Goal: Transaction & Acquisition: Book appointment/travel/reservation

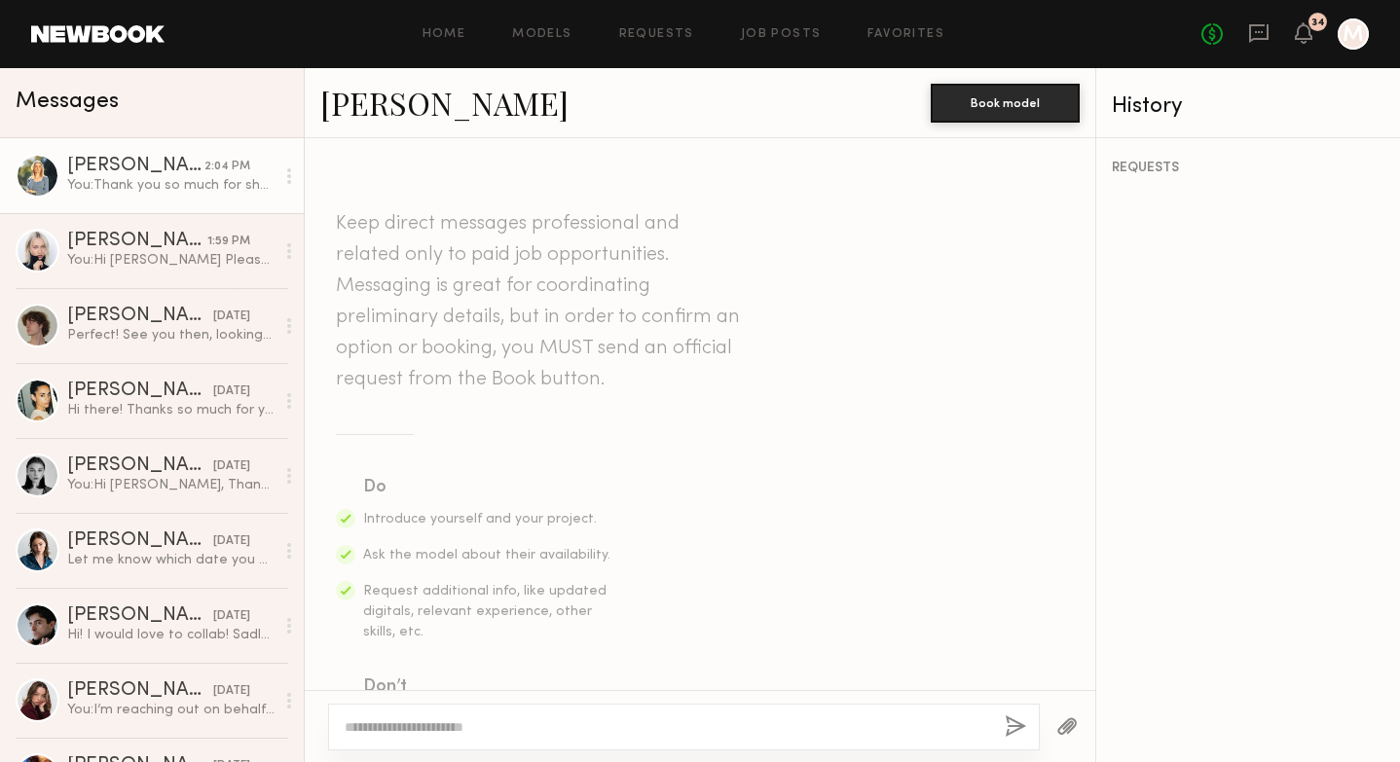
scroll to position [2276, 0]
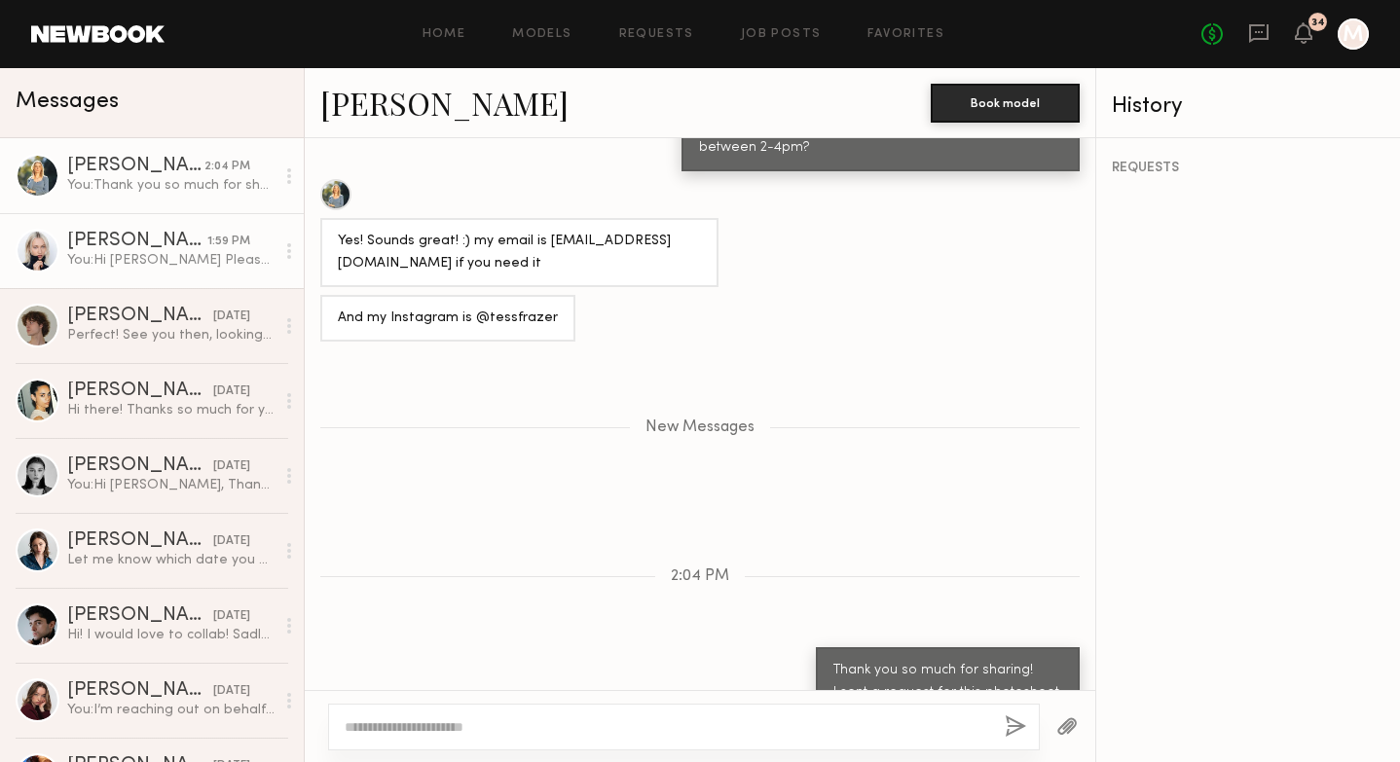
click at [168, 259] on div "You: Hi Polina Please come to our store at 9am on this Thursday. Our store addr…" at bounding box center [170, 260] width 207 height 18
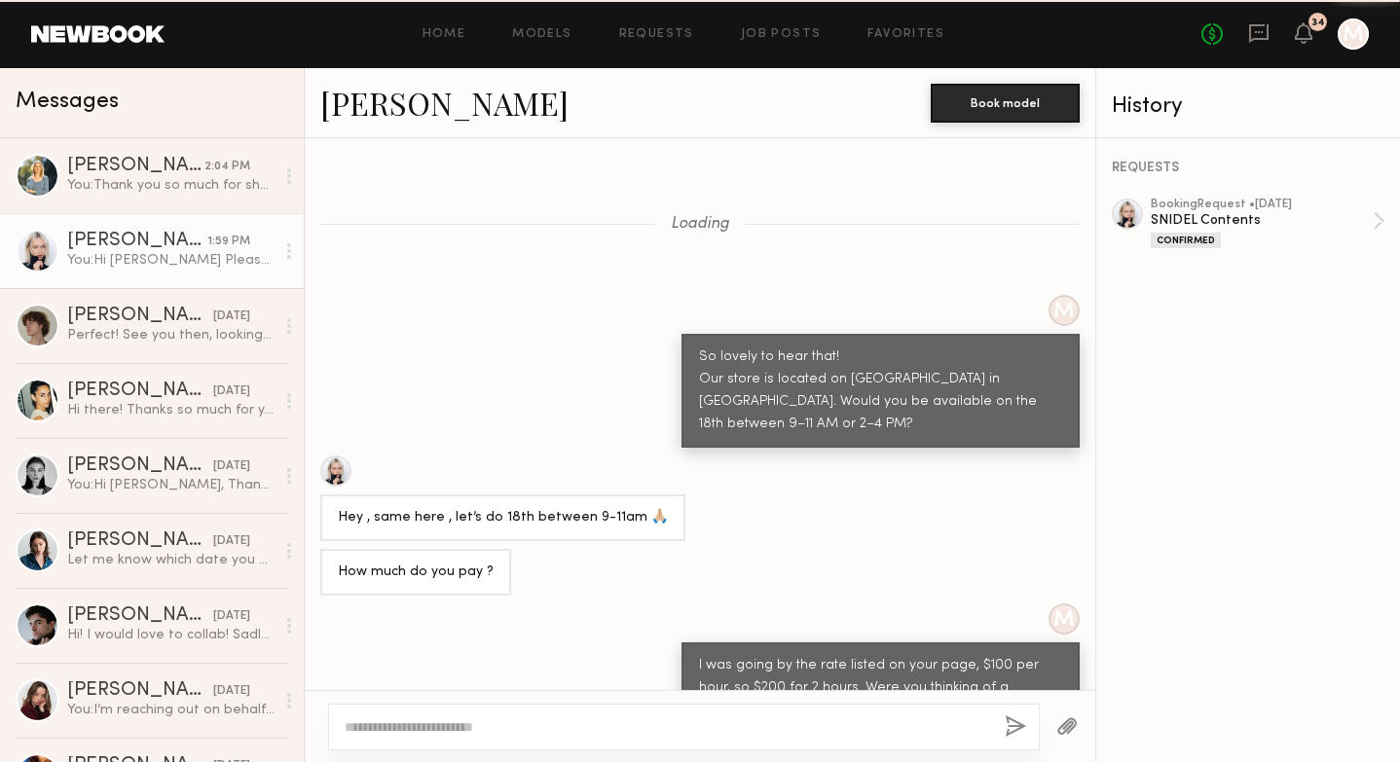
scroll to position [928, 0]
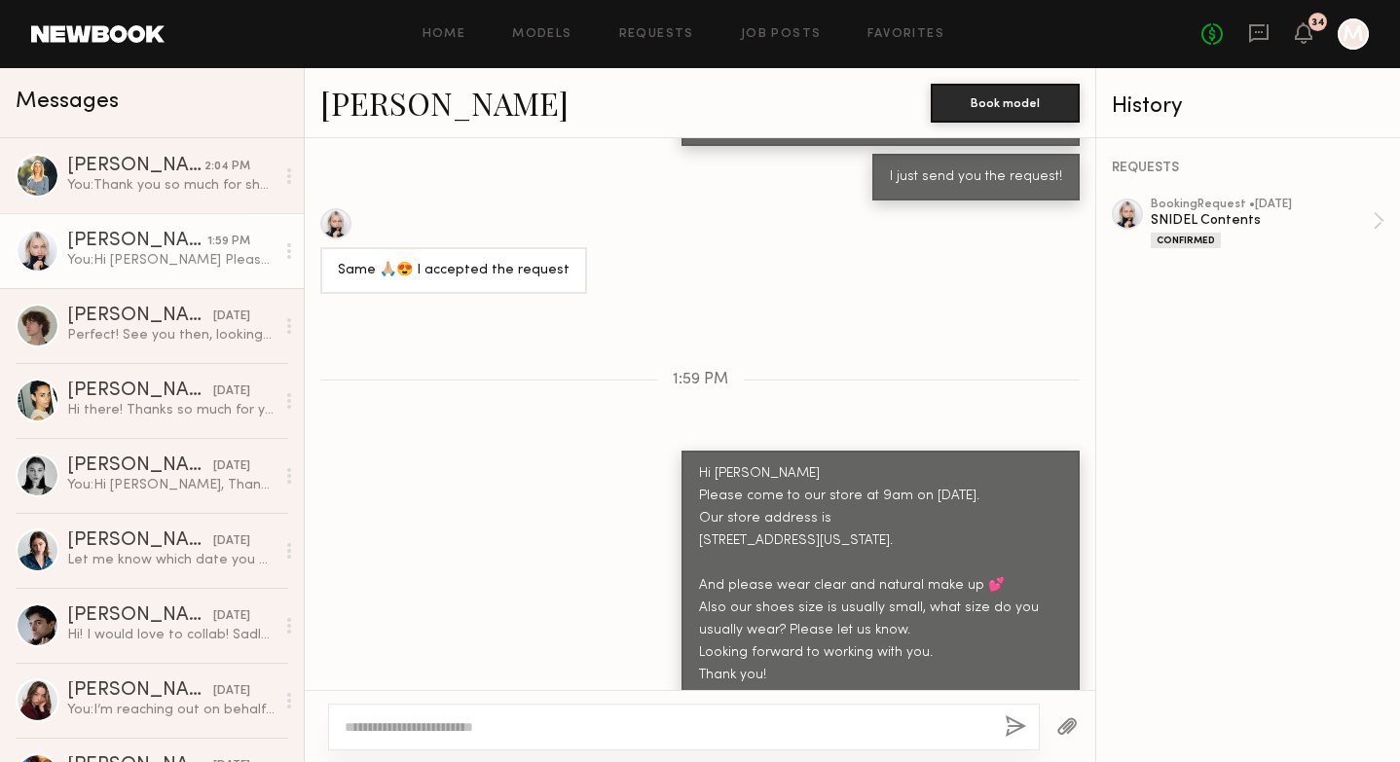
click at [334, 111] on link "Polina S." at bounding box center [444, 103] width 248 height 42
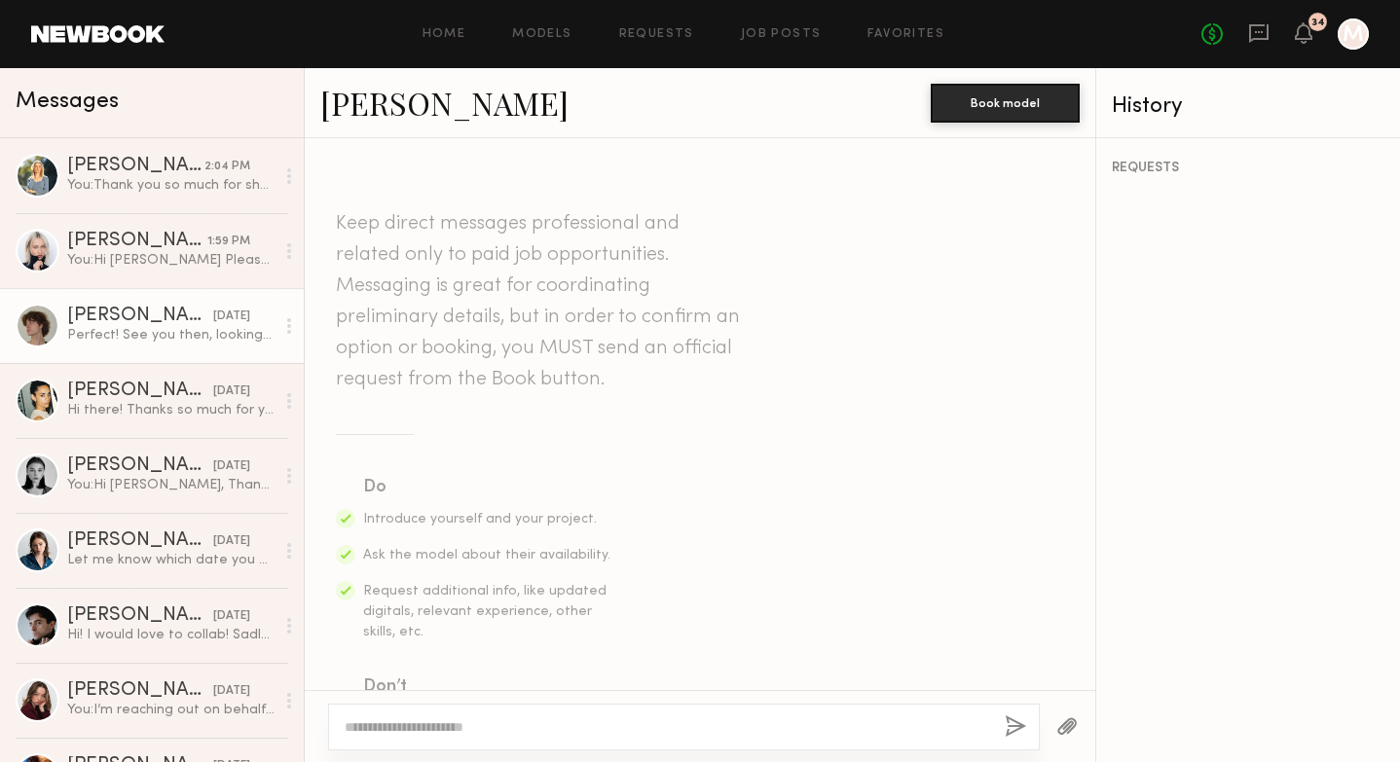
scroll to position [3565, 0]
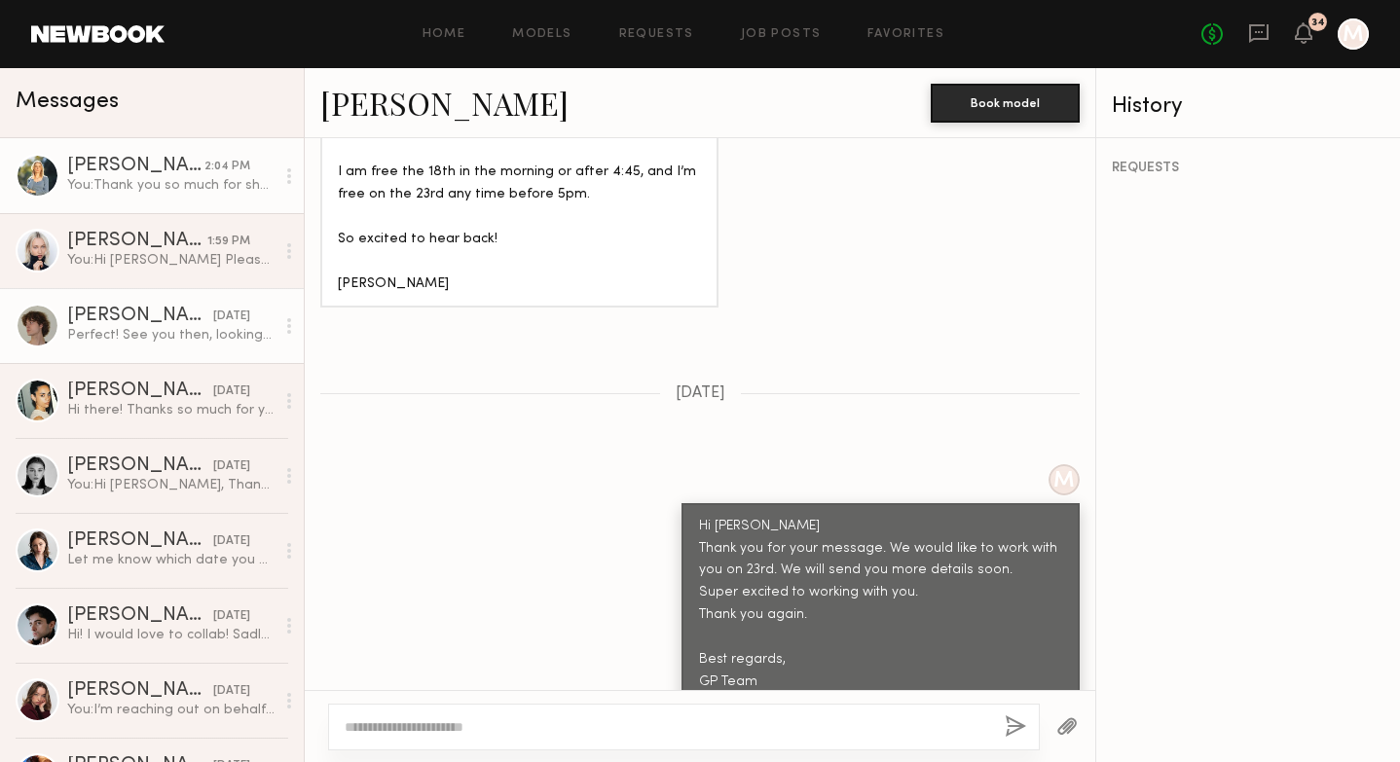
click at [208, 175] on div "2:04 PM" at bounding box center [227, 167] width 46 height 18
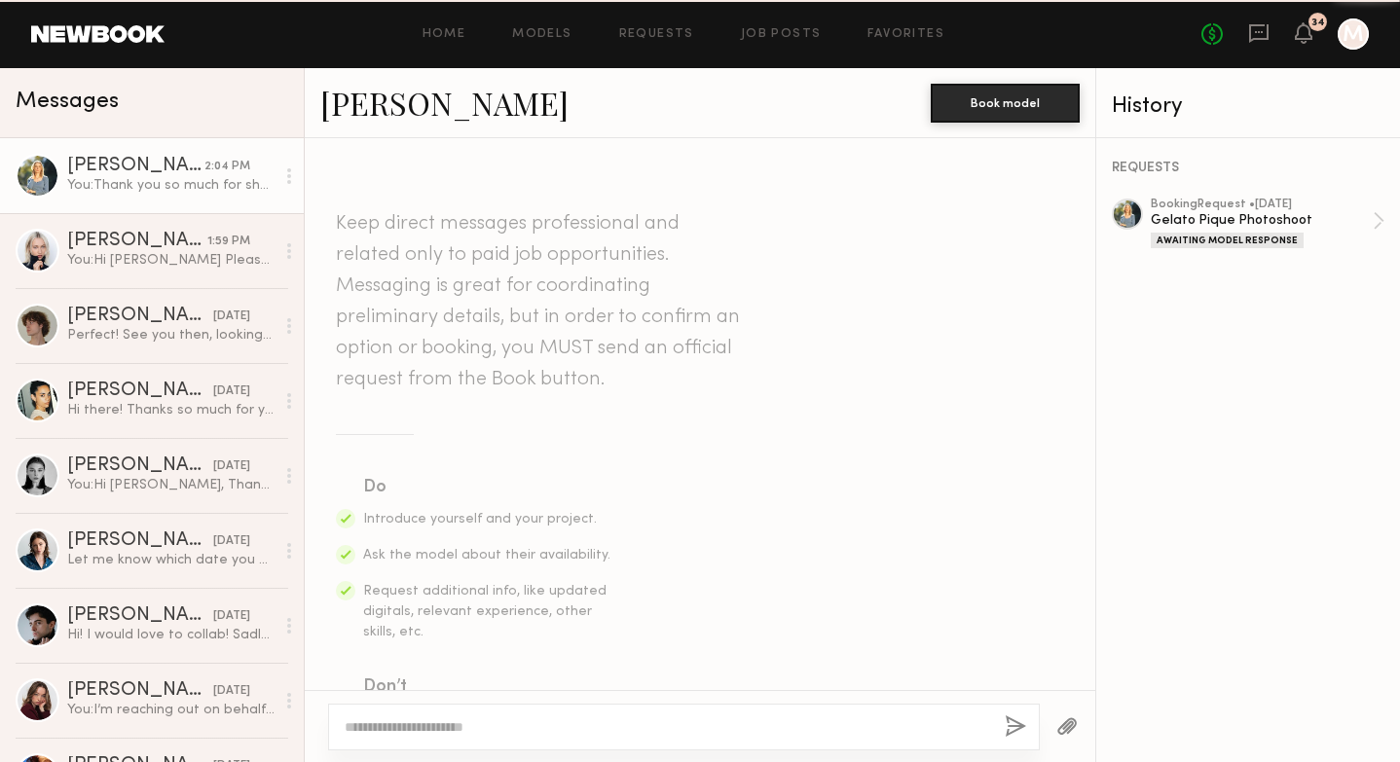
scroll to position [2128, 0]
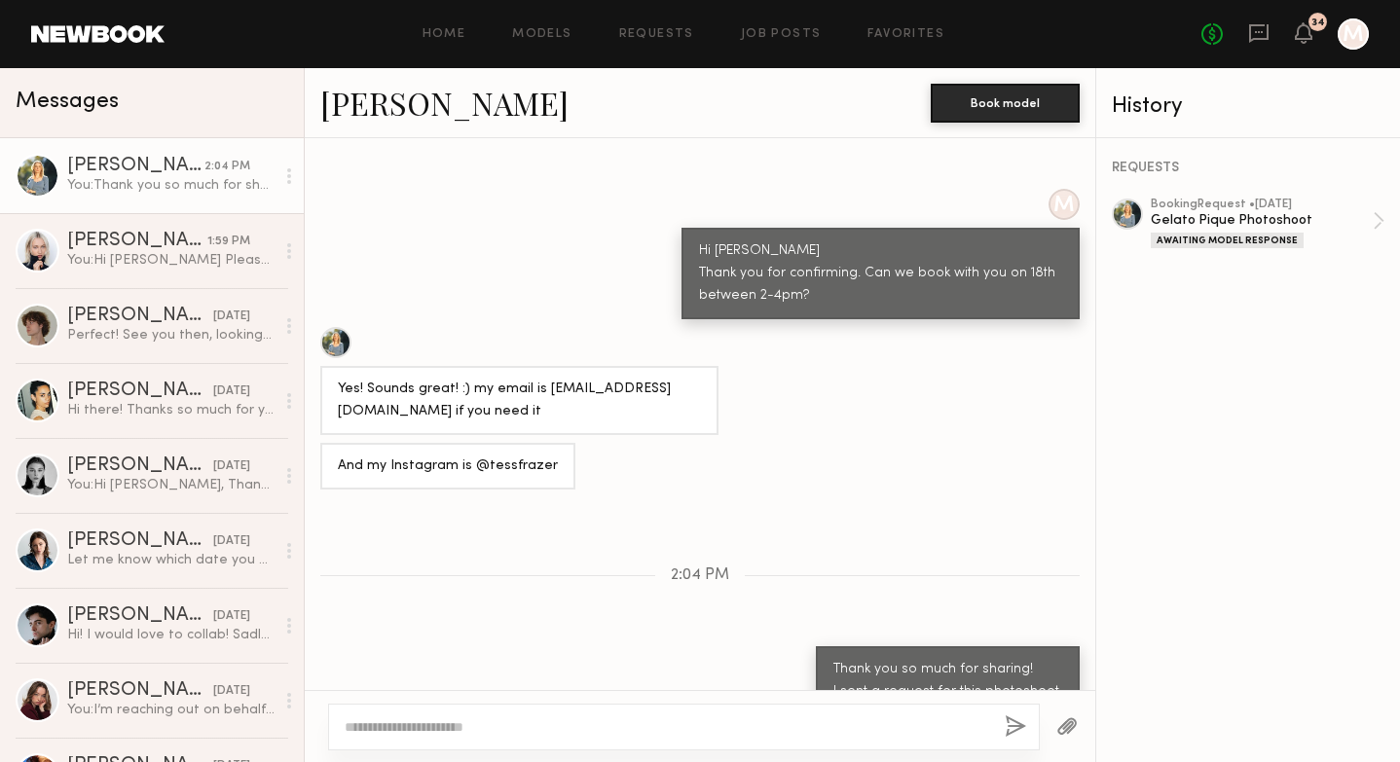
click at [347, 110] on link "tess f." at bounding box center [444, 103] width 248 height 42
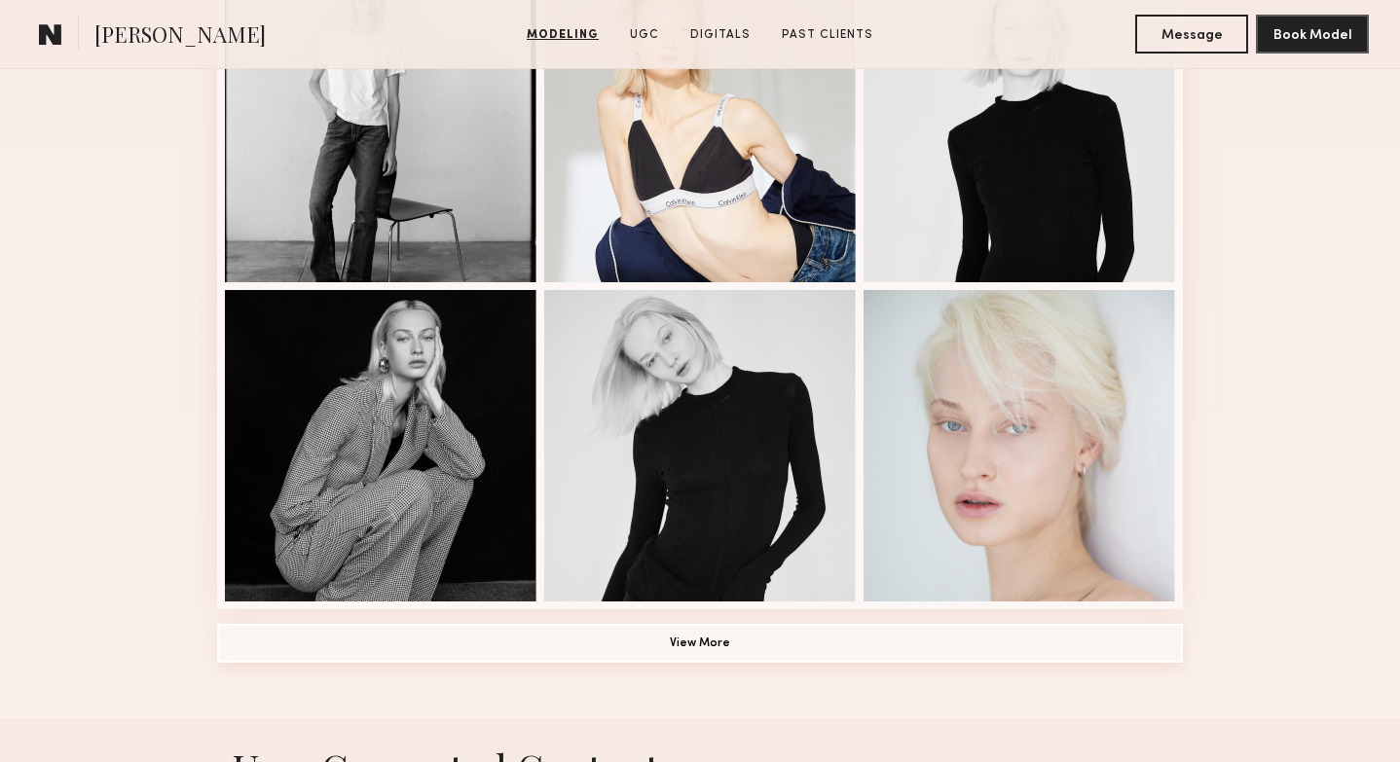
scroll to position [1241, 0]
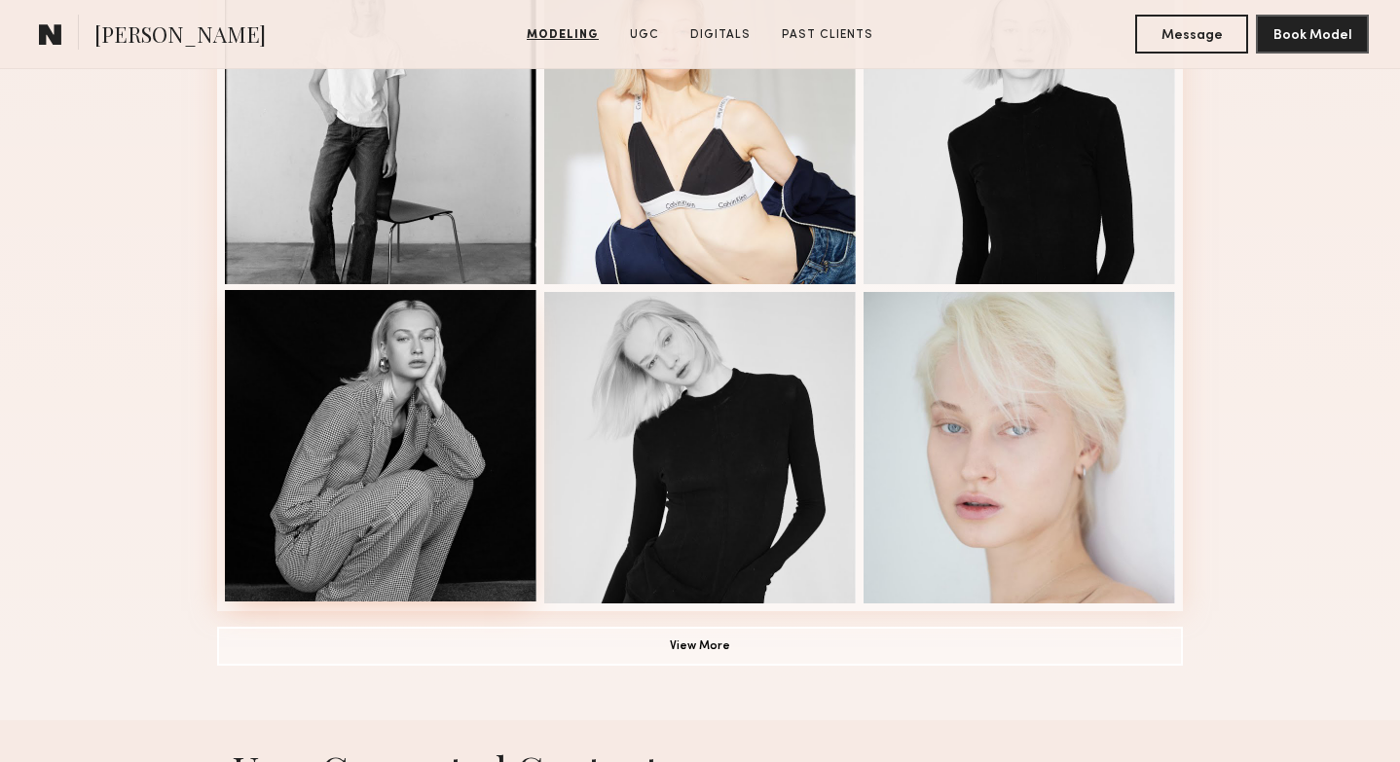
click at [416, 485] on div at bounding box center [381, 446] width 312 height 312
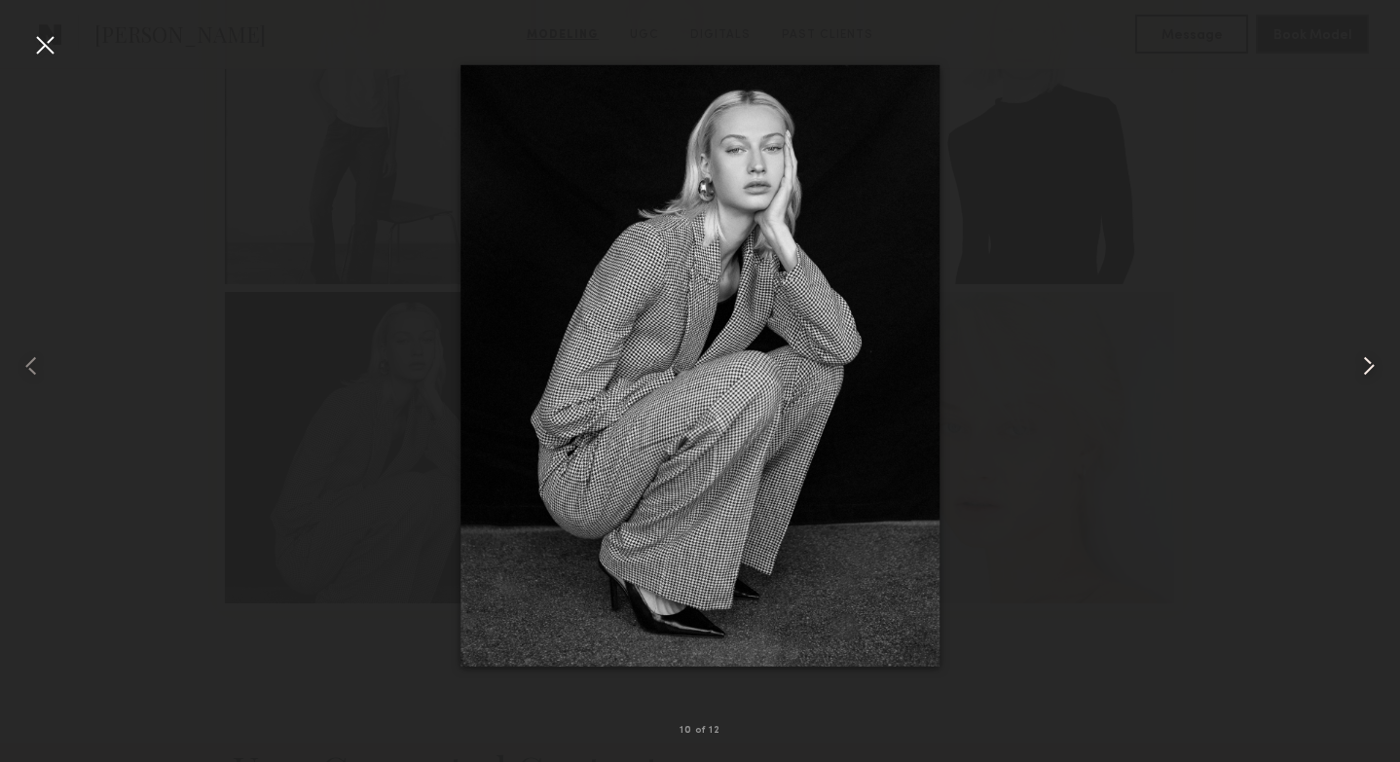
click at [1365, 362] on common-icon at bounding box center [1368, 365] width 31 height 31
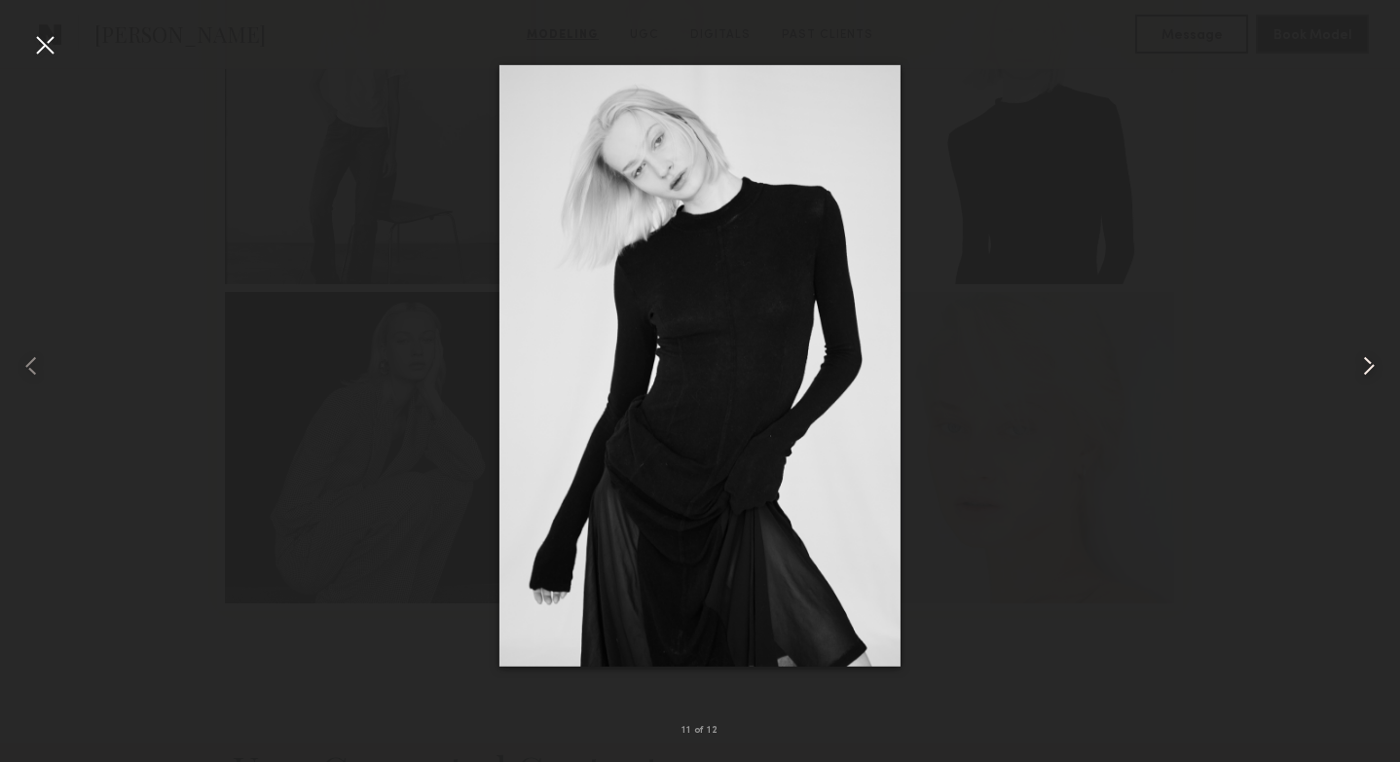
click at [1365, 362] on common-icon at bounding box center [1368, 365] width 31 height 31
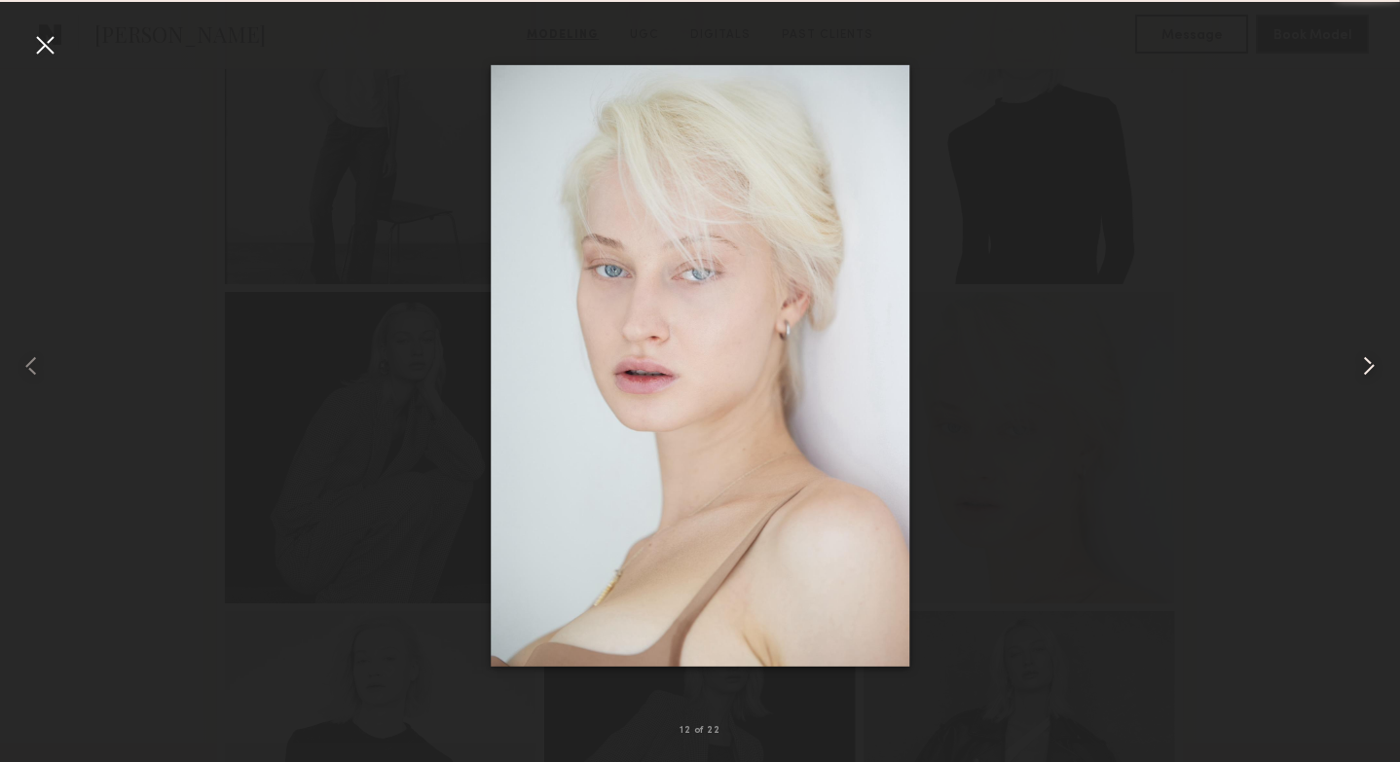
click at [1365, 362] on common-icon at bounding box center [1368, 365] width 31 height 31
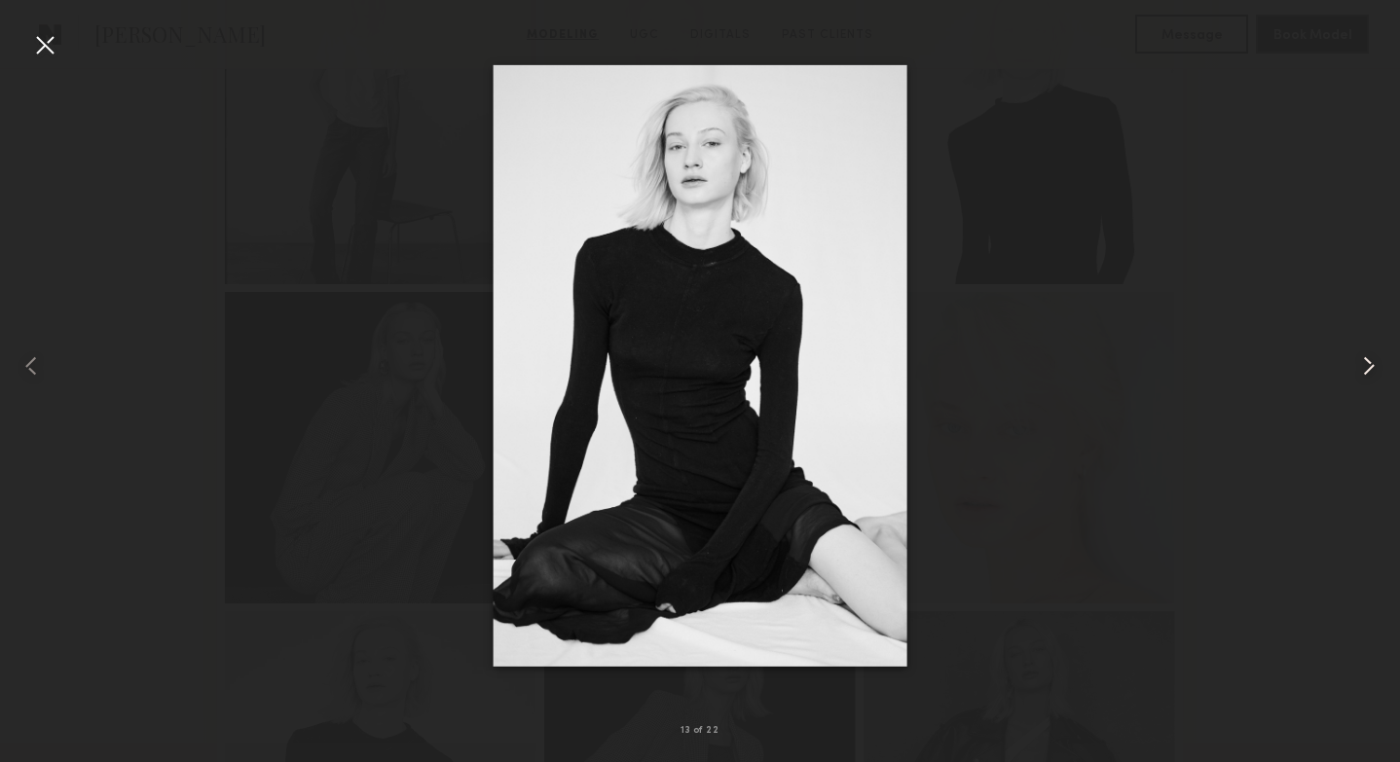
click at [1365, 362] on common-icon at bounding box center [1368, 365] width 31 height 31
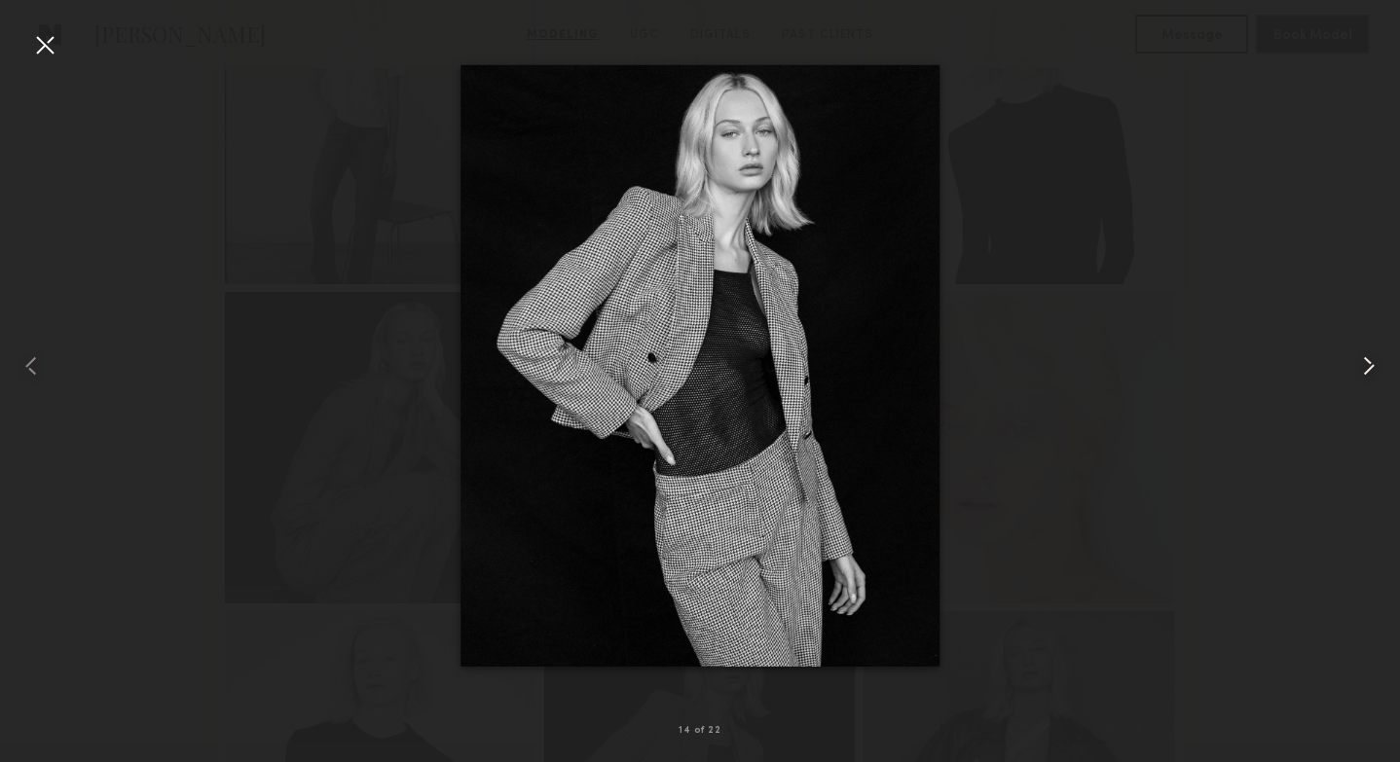
click at [1372, 365] on common-icon at bounding box center [1368, 365] width 31 height 31
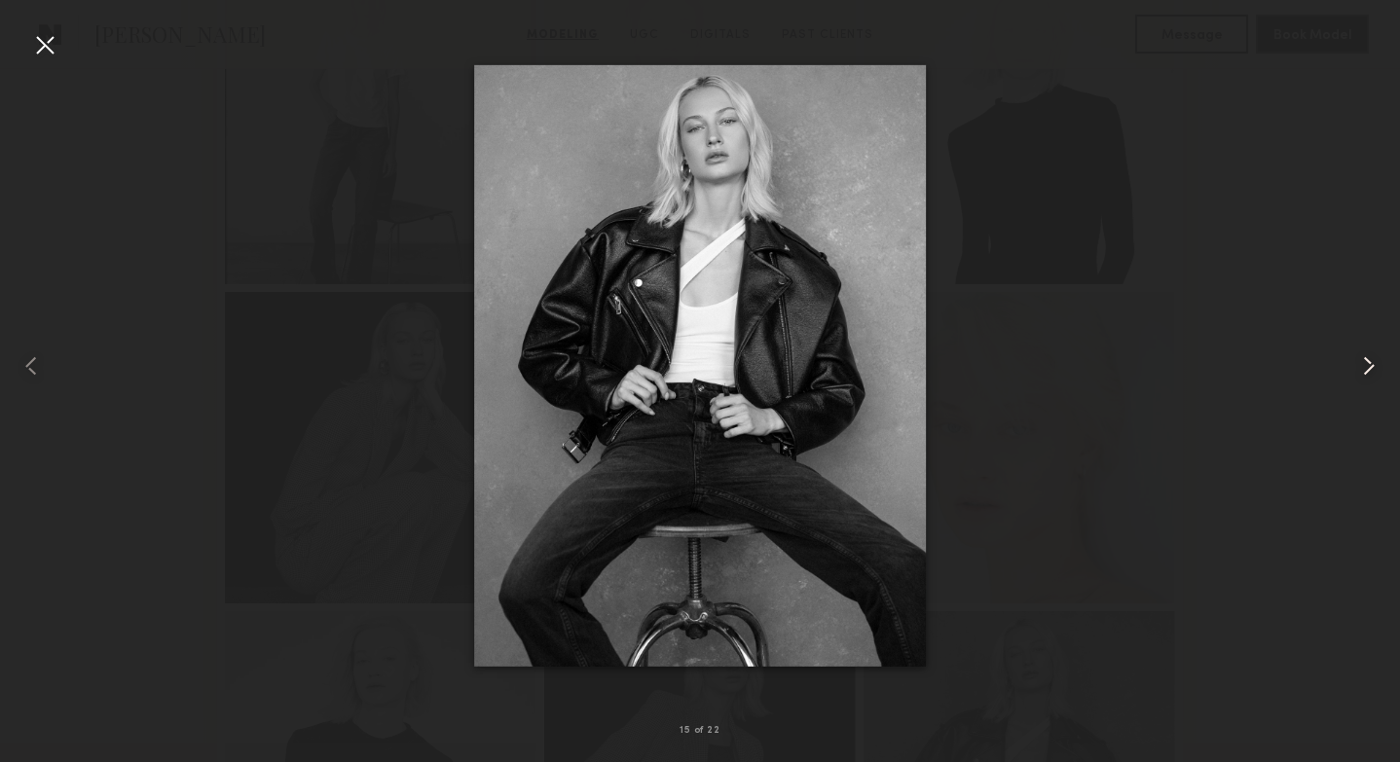
click at [1372, 365] on common-icon at bounding box center [1368, 365] width 31 height 31
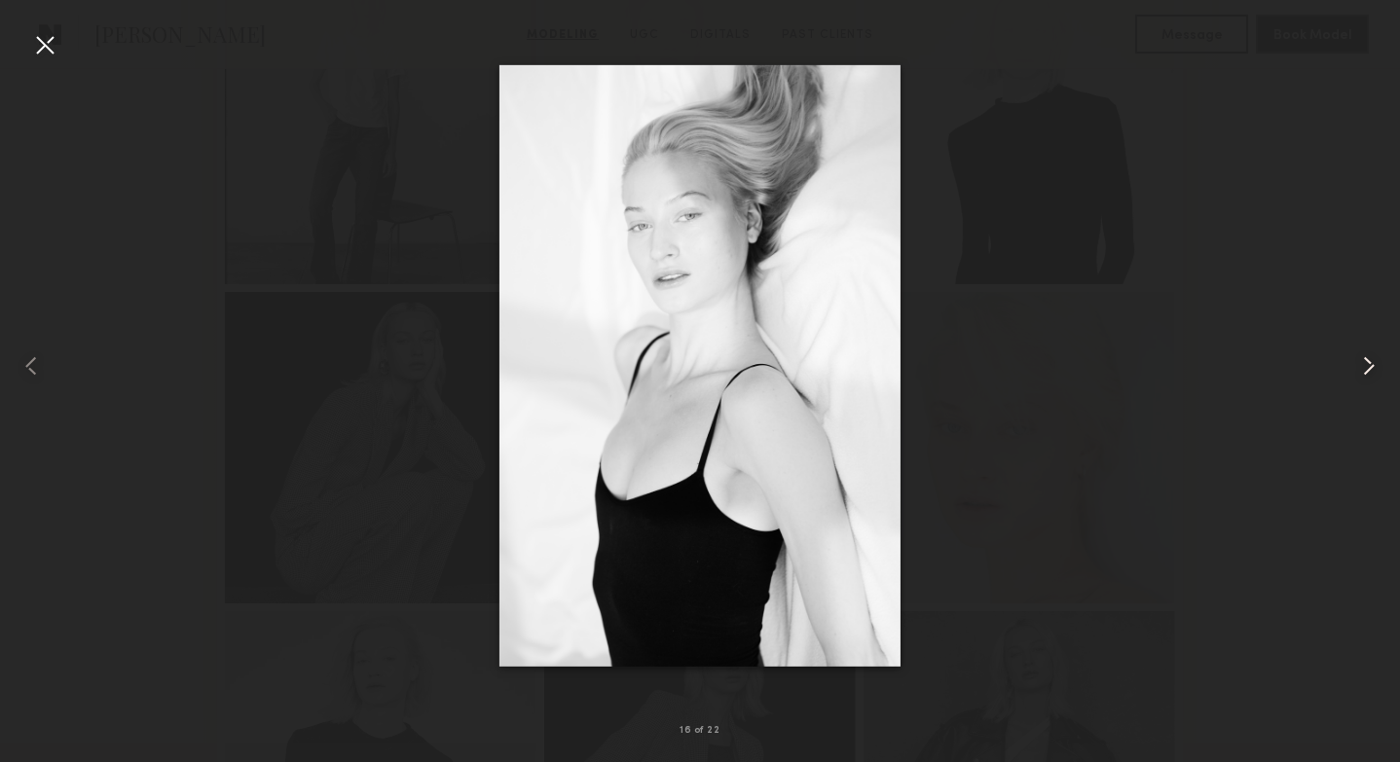
click at [1372, 365] on common-icon at bounding box center [1368, 365] width 31 height 31
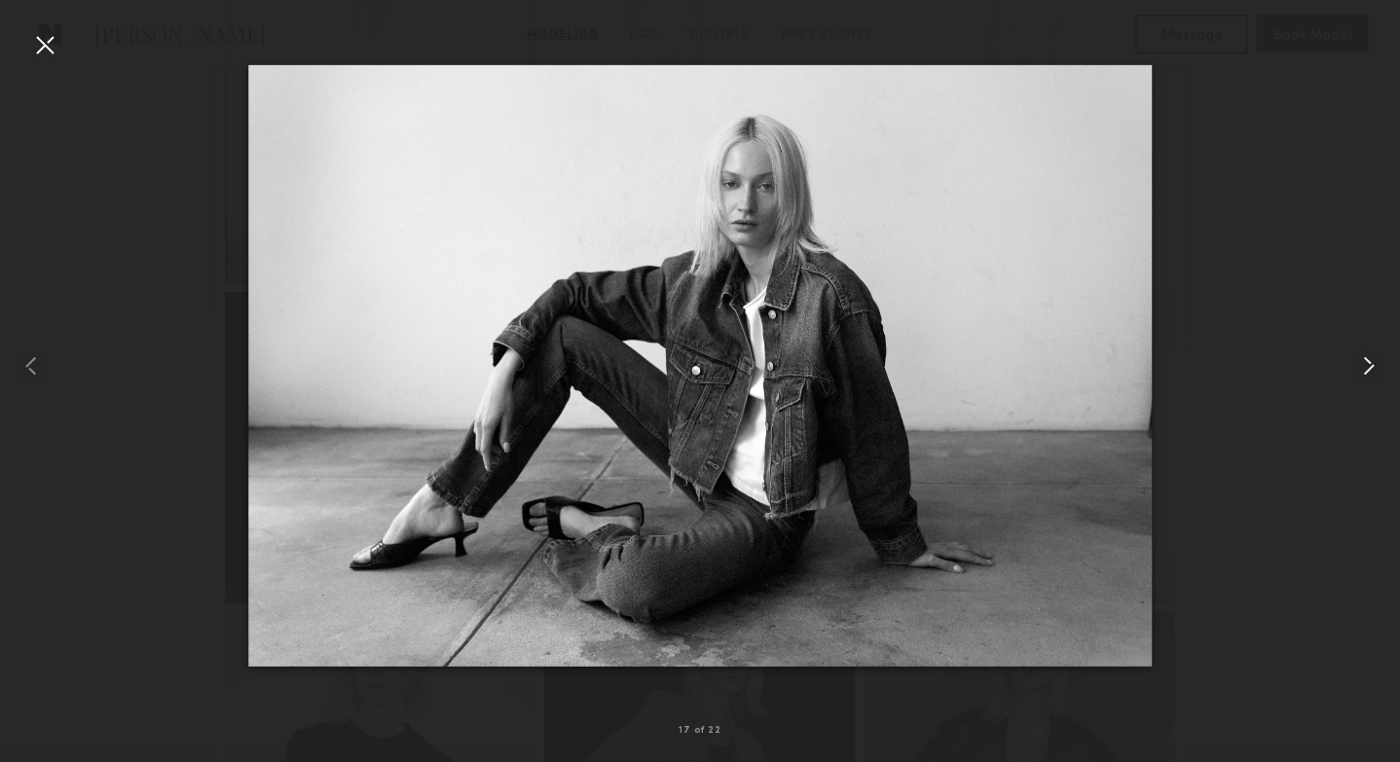
click at [1372, 365] on common-icon at bounding box center [1368, 365] width 31 height 31
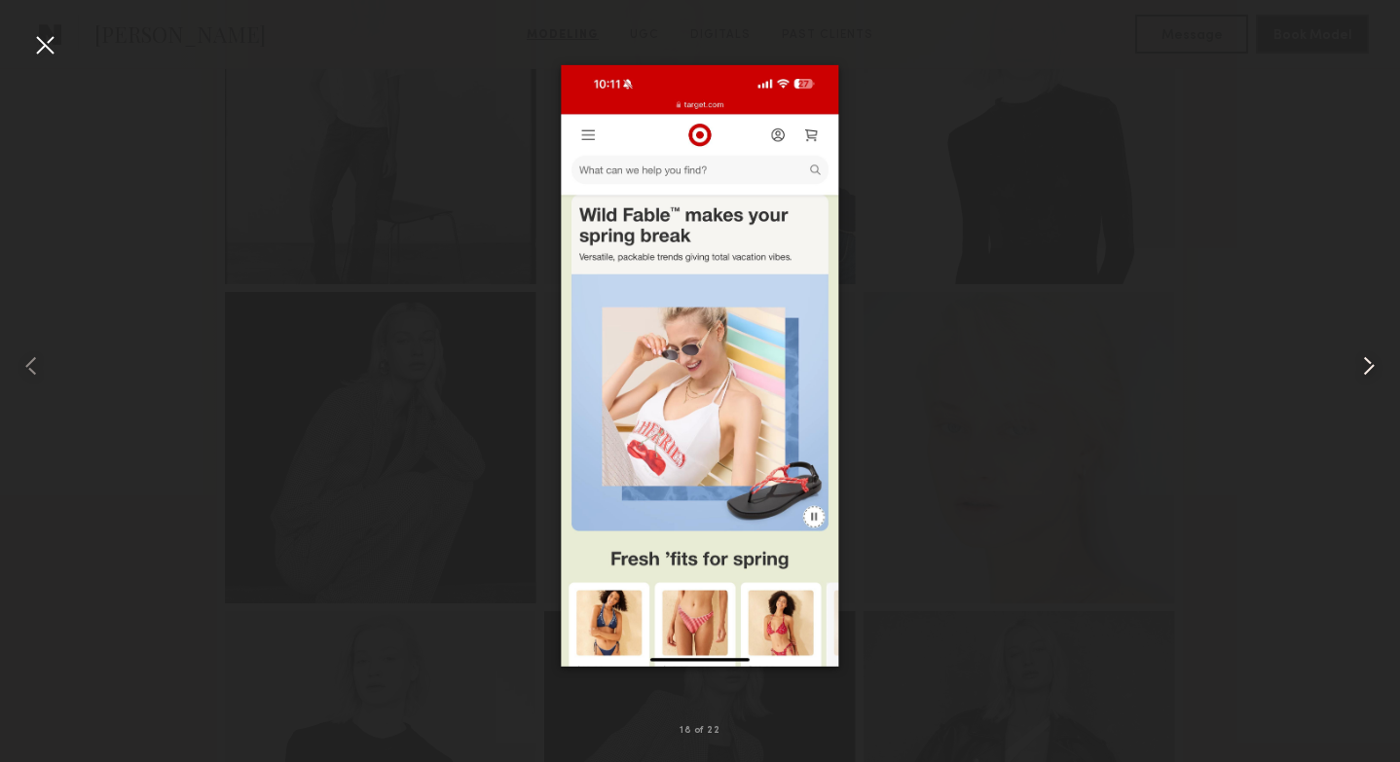
click at [1372, 365] on common-icon at bounding box center [1368, 365] width 31 height 31
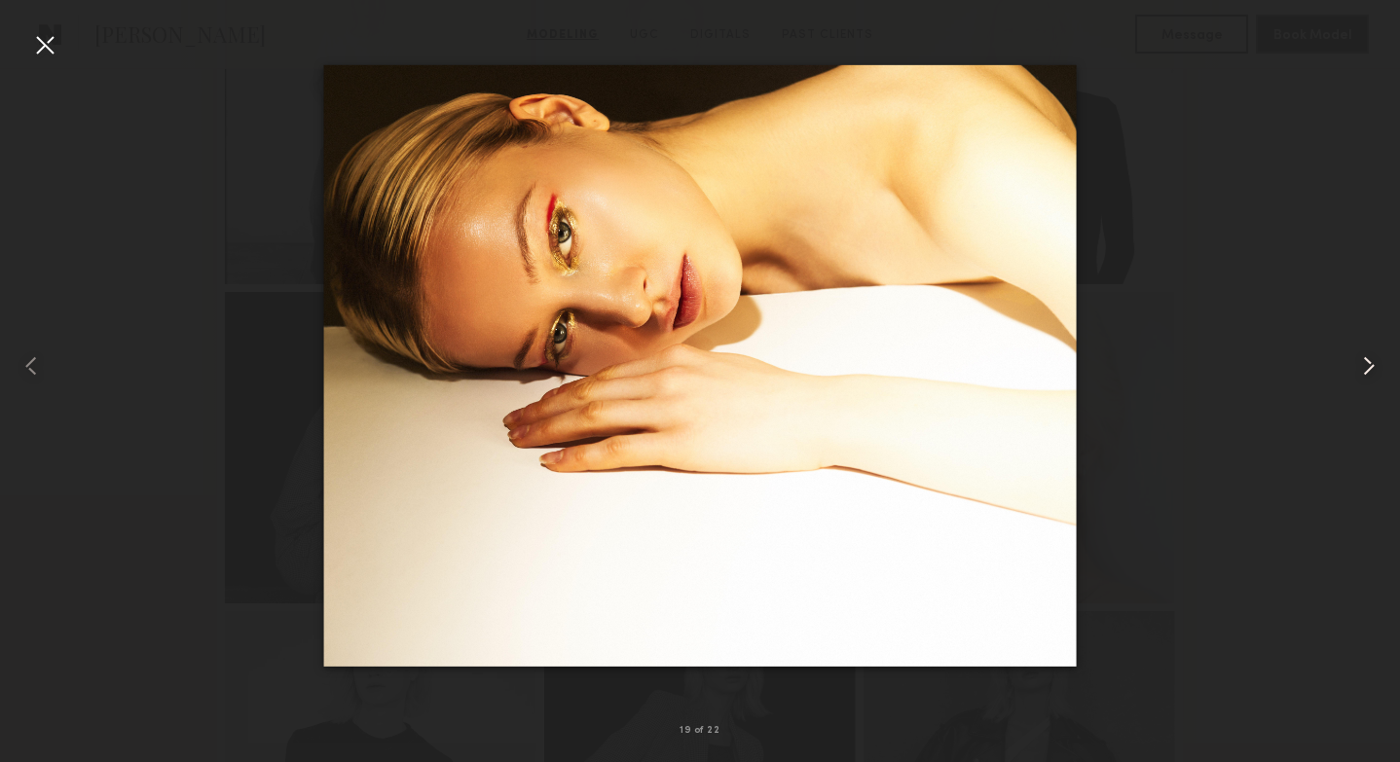
click at [1372, 365] on common-icon at bounding box center [1368, 365] width 31 height 31
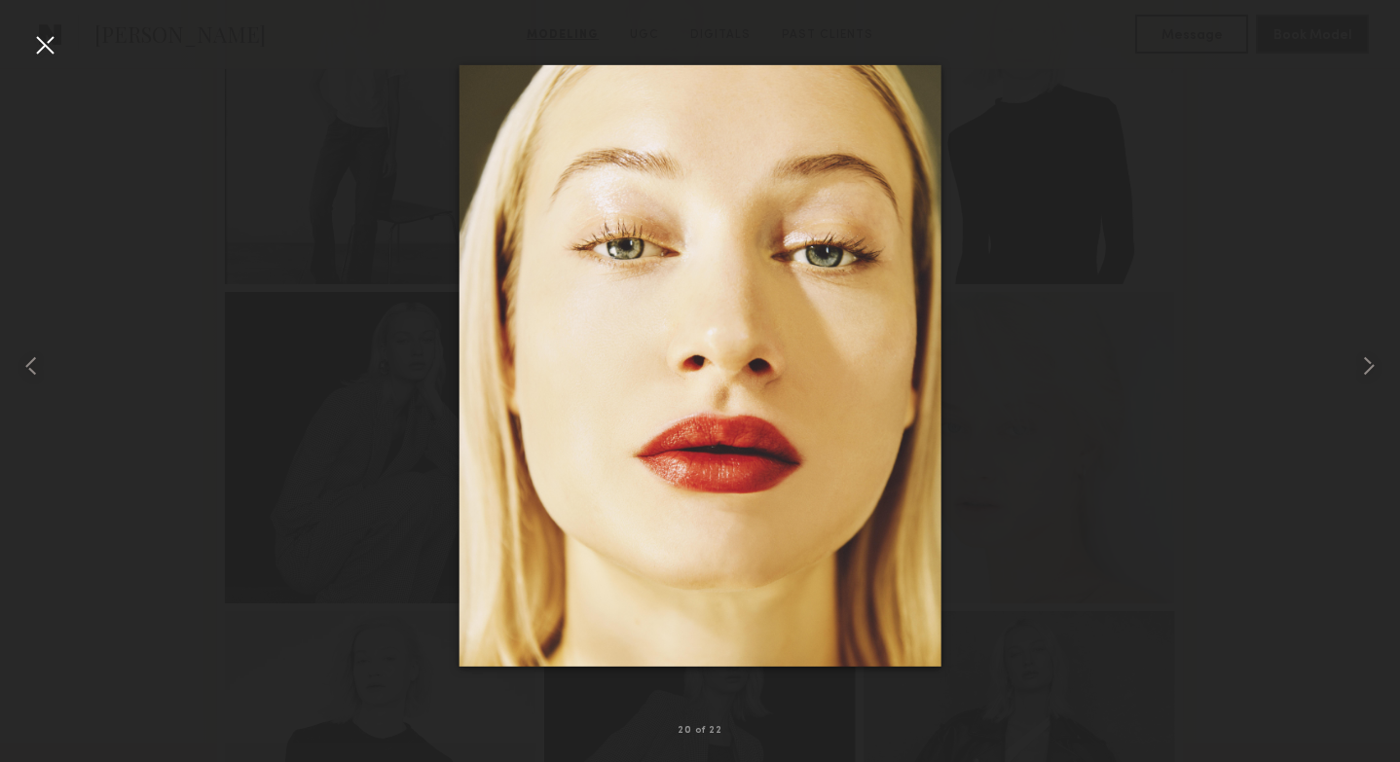
click at [40, 40] on div at bounding box center [44, 44] width 31 height 31
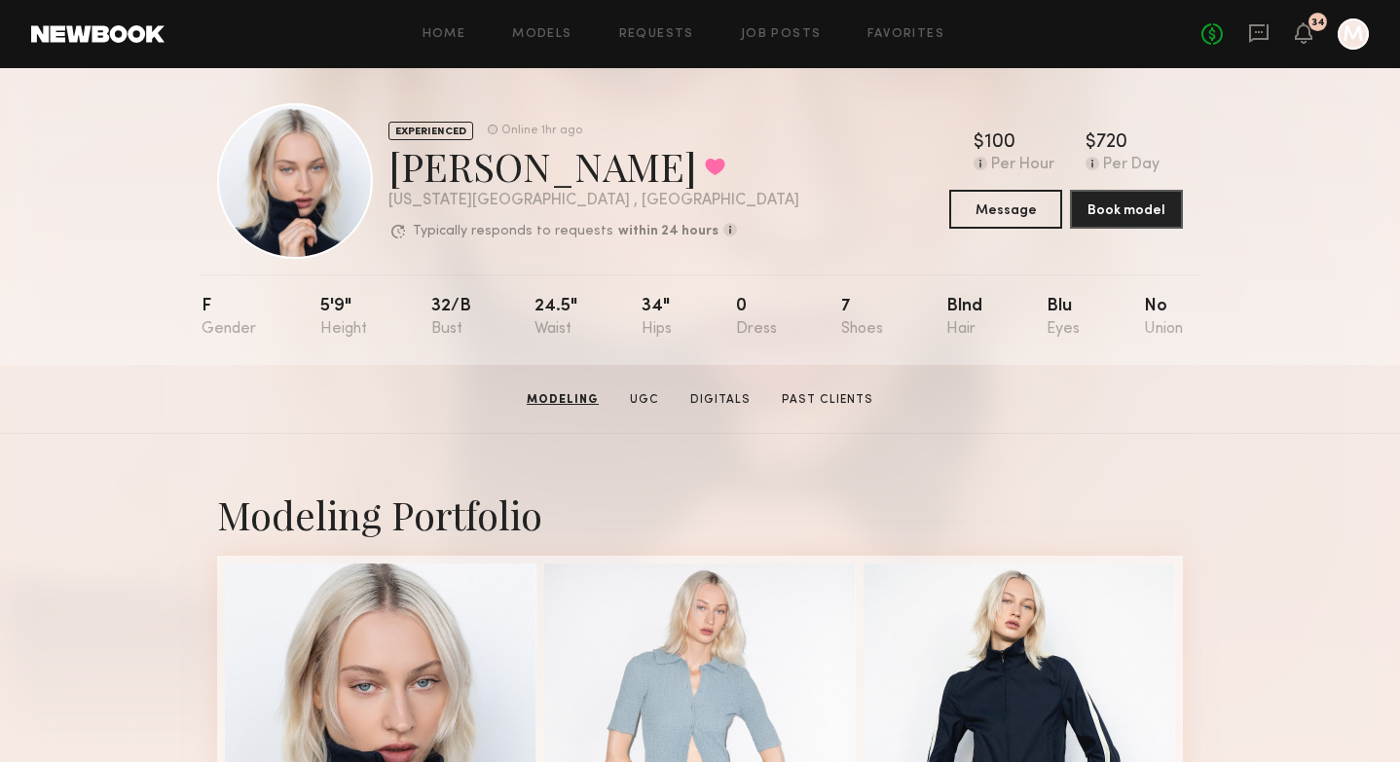
scroll to position [0, 0]
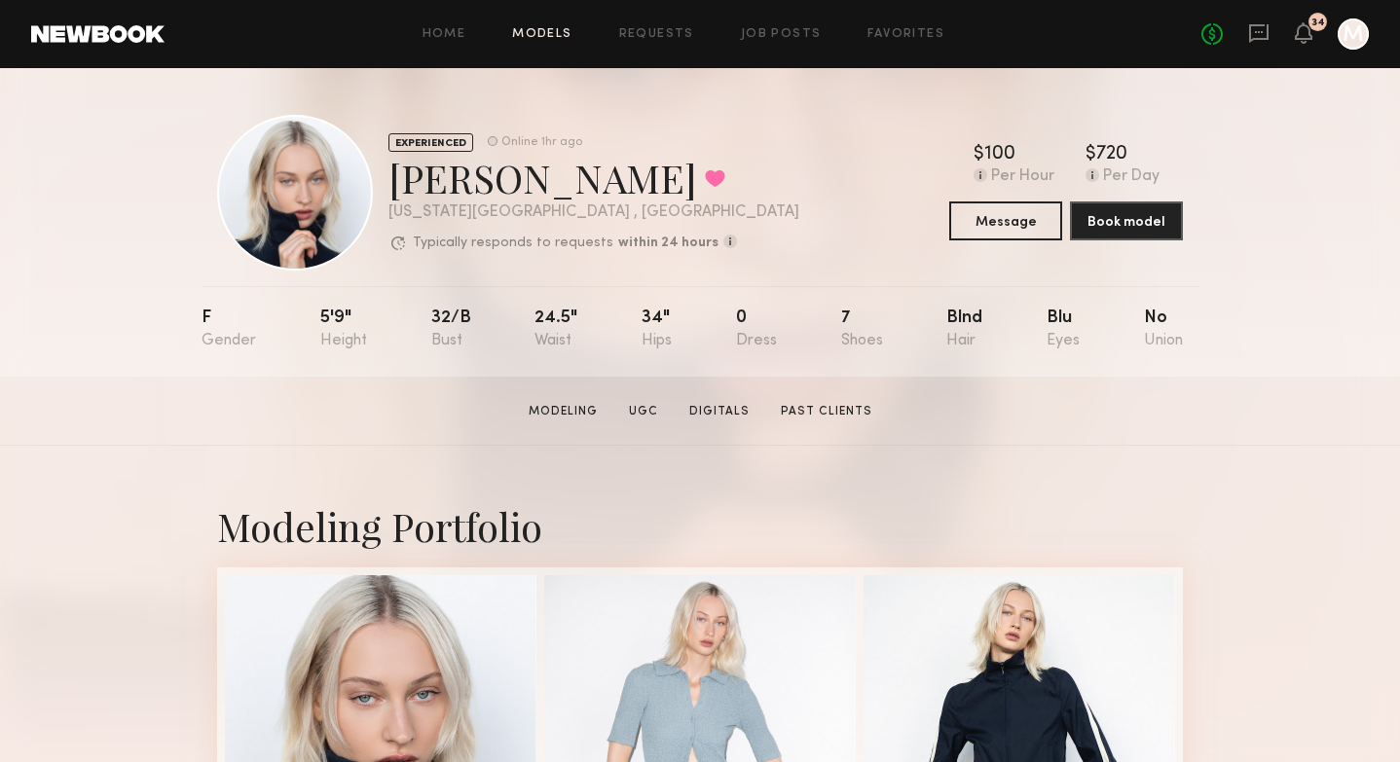
click at [546, 36] on link "Models" at bounding box center [541, 34] width 59 height 13
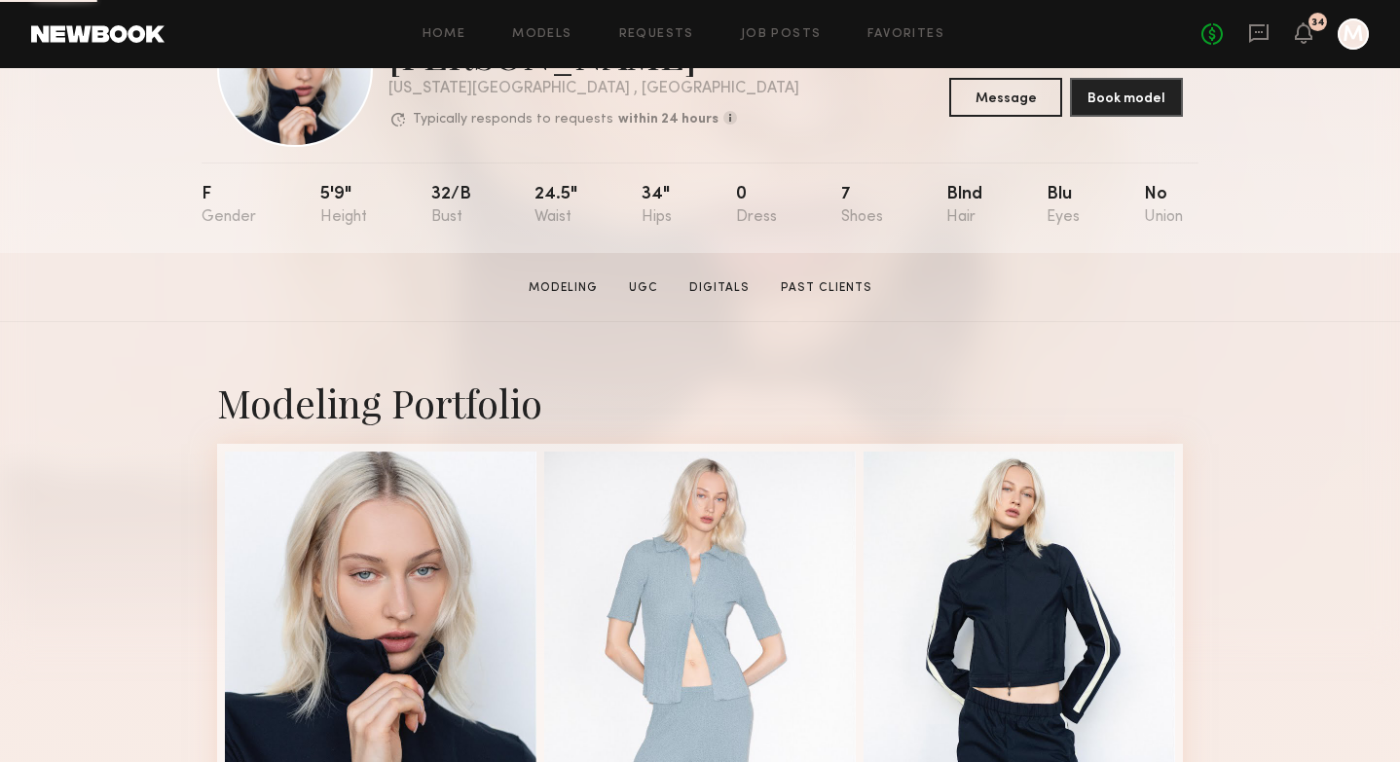
scroll to position [127, 0]
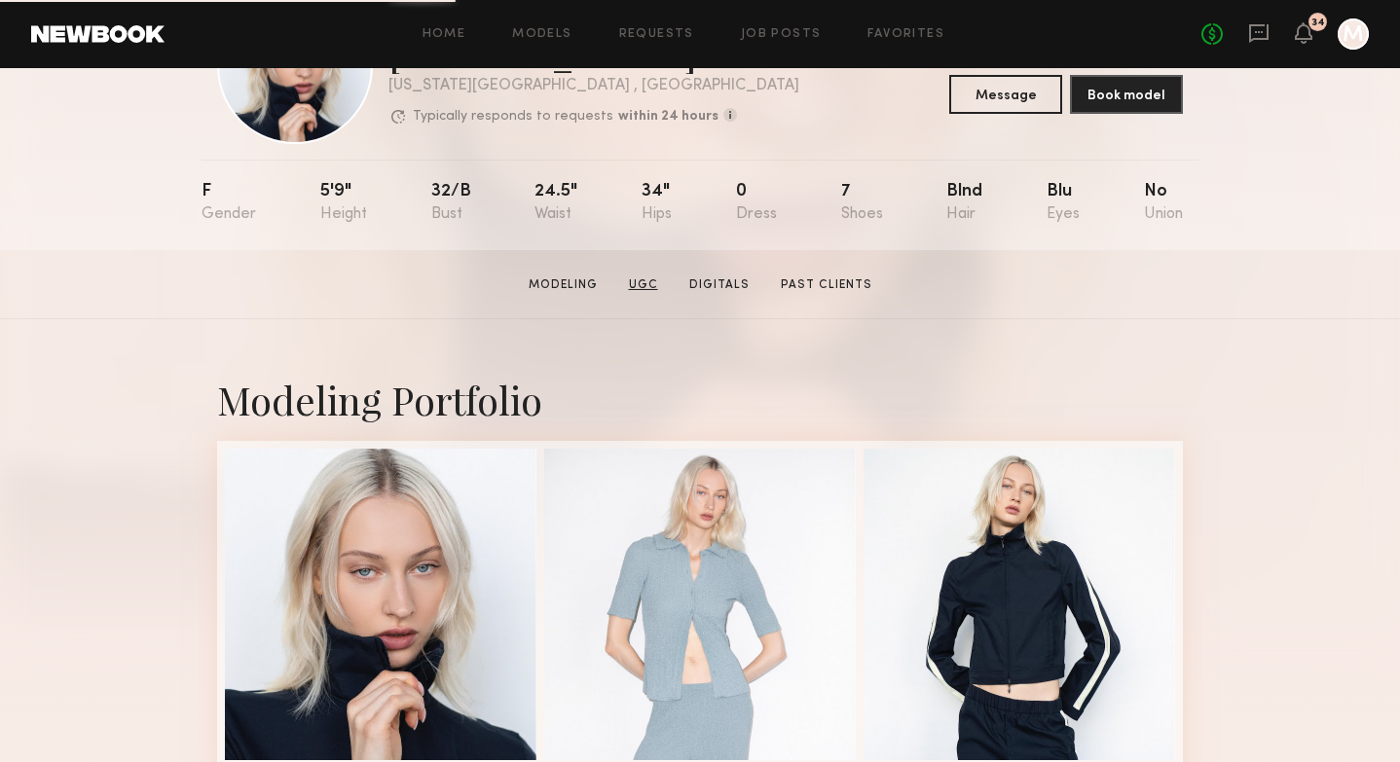
click at [645, 276] on link "UGC" at bounding box center [643, 285] width 45 height 18
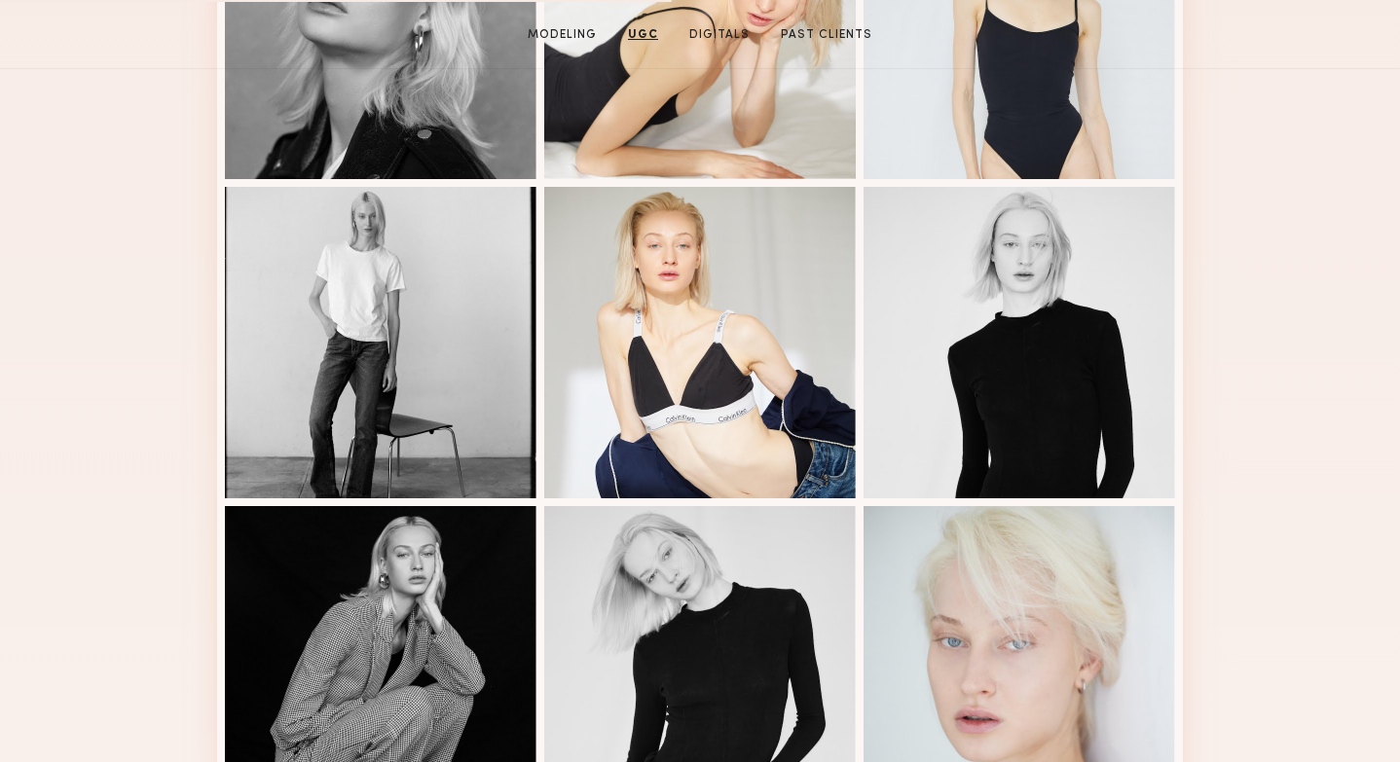
scroll to position [0, 0]
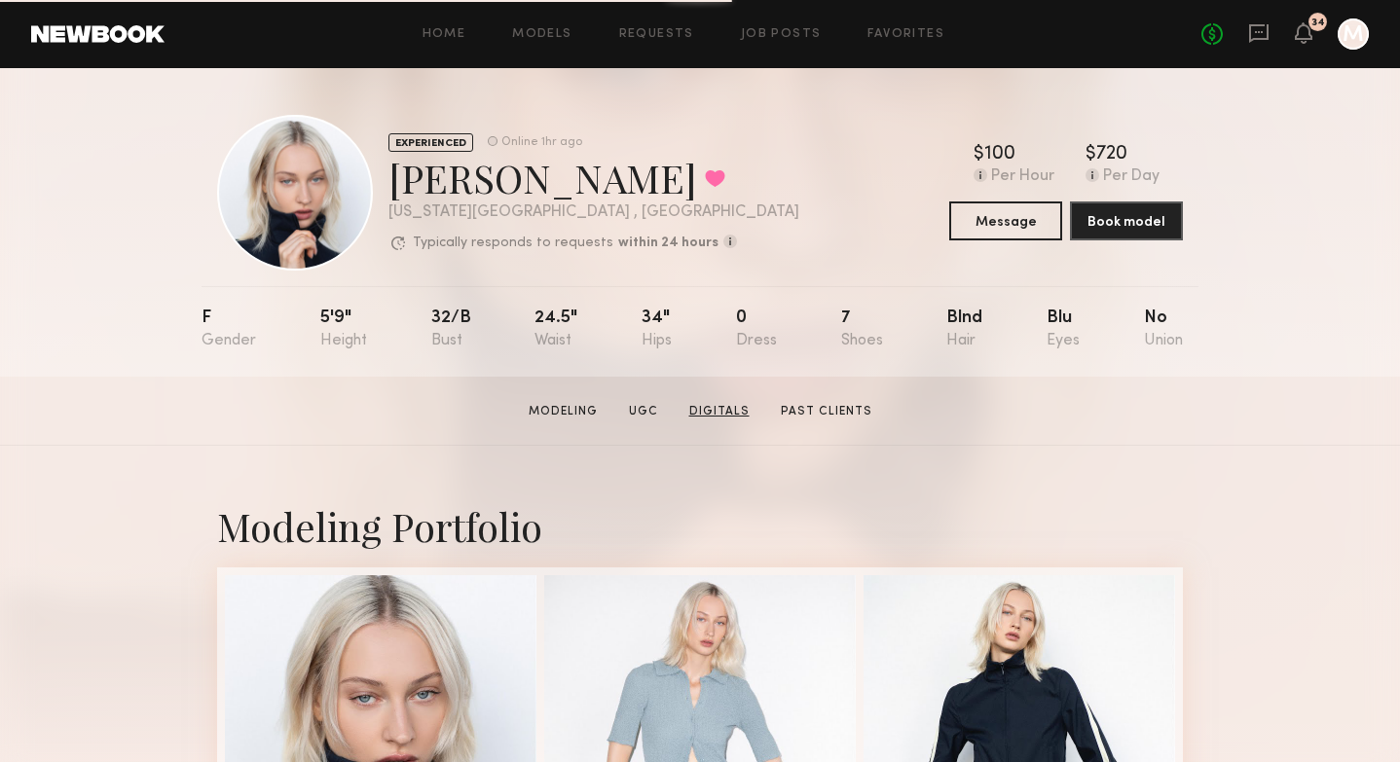
click at [727, 410] on link "Digitals" at bounding box center [719, 412] width 76 height 18
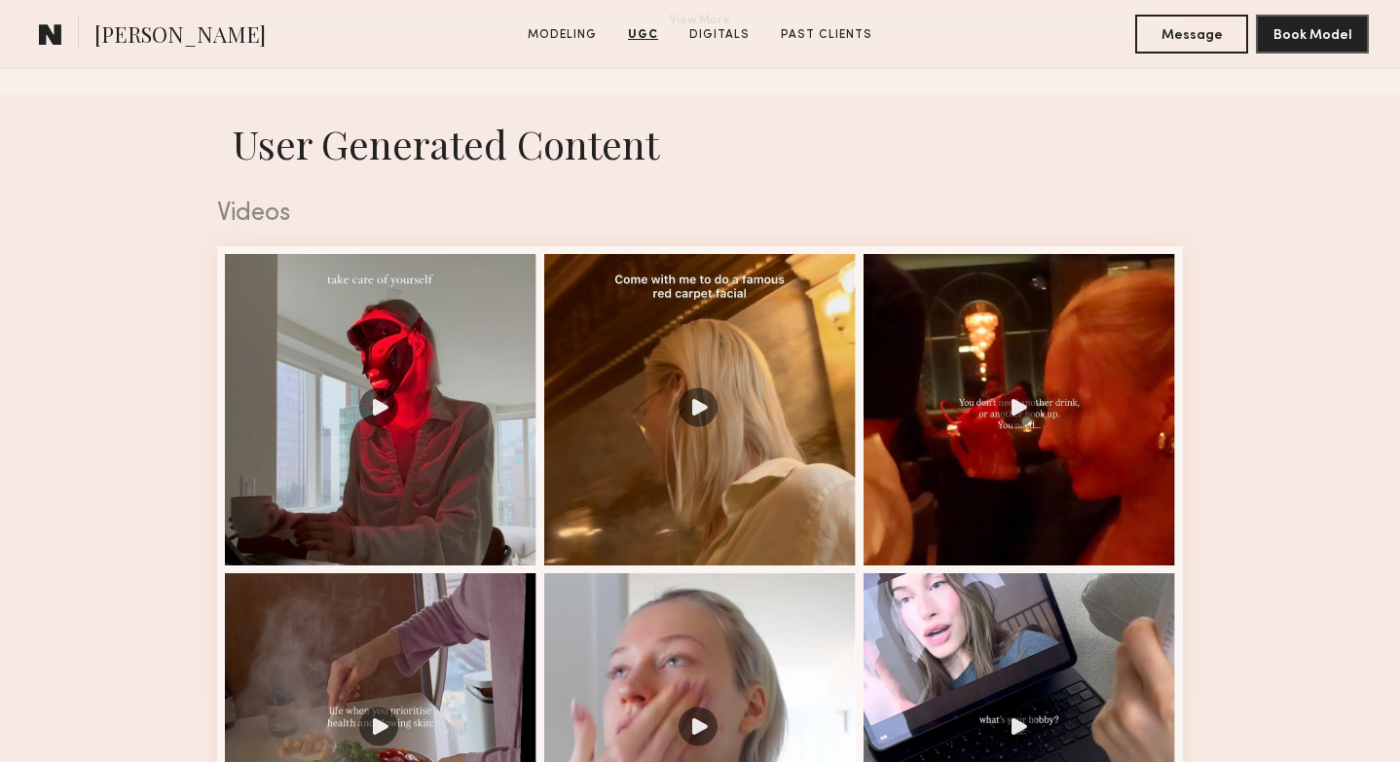
scroll to position [1586, 0]
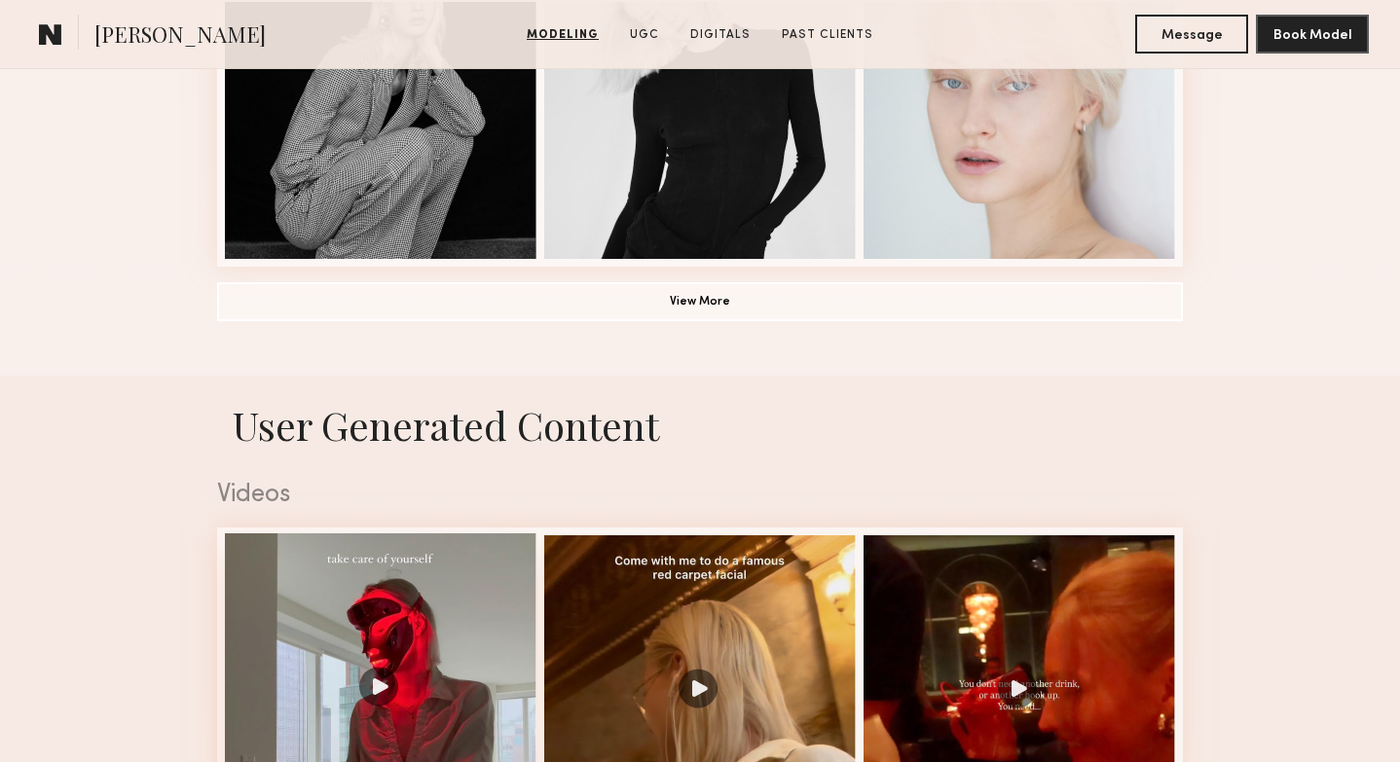
click at [437, 603] on div at bounding box center [381, 689] width 312 height 312
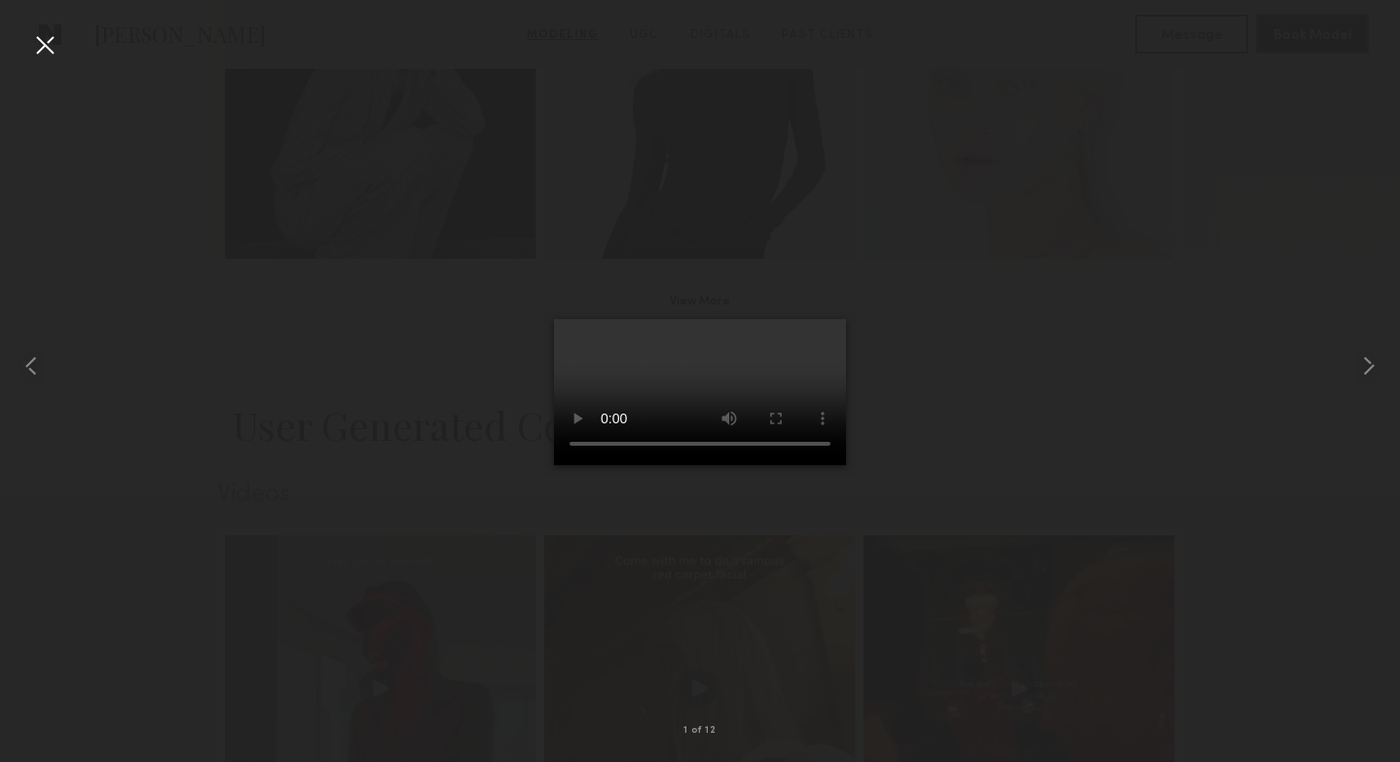
click at [47, 49] on div at bounding box center [44, 44] width 31 height 31
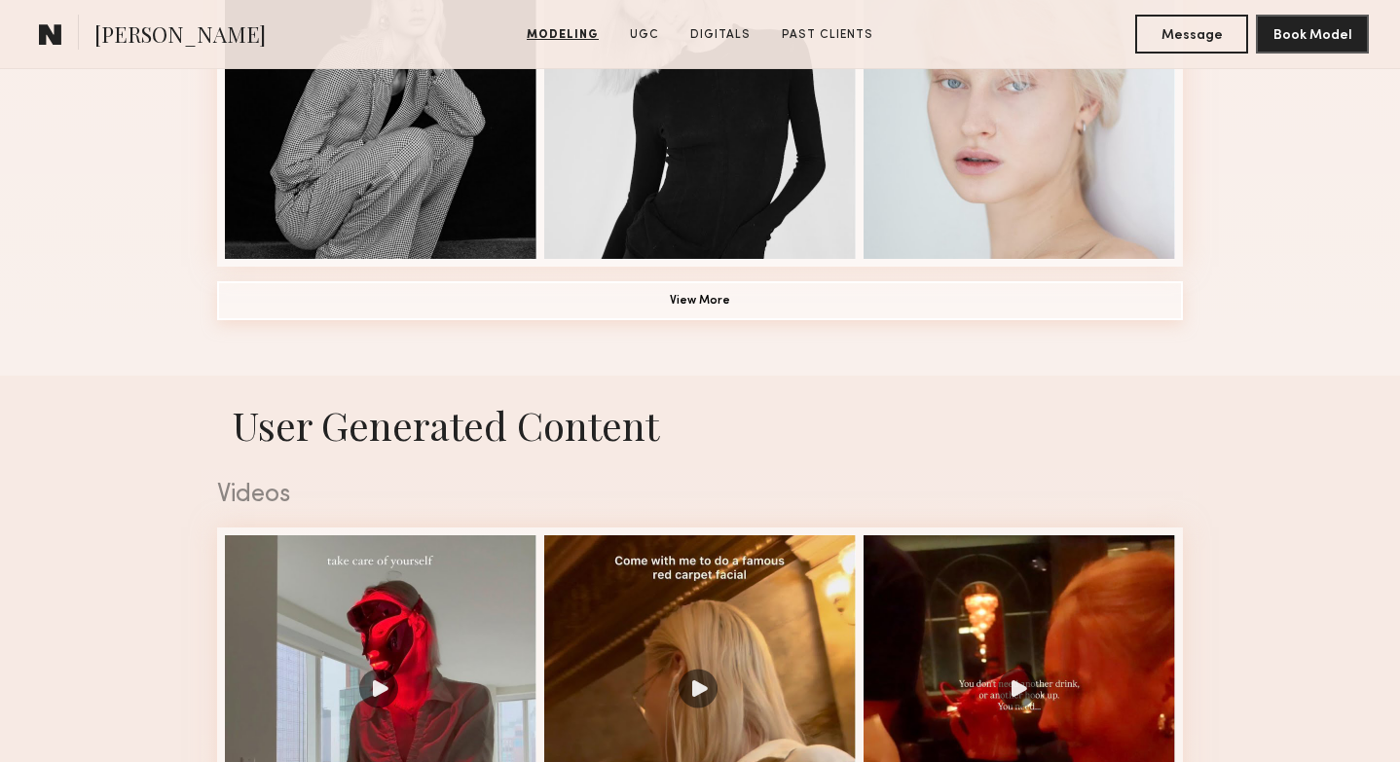
click at [729, 307] on button "View More" at bounding box center [700, 300] width 966 height 39
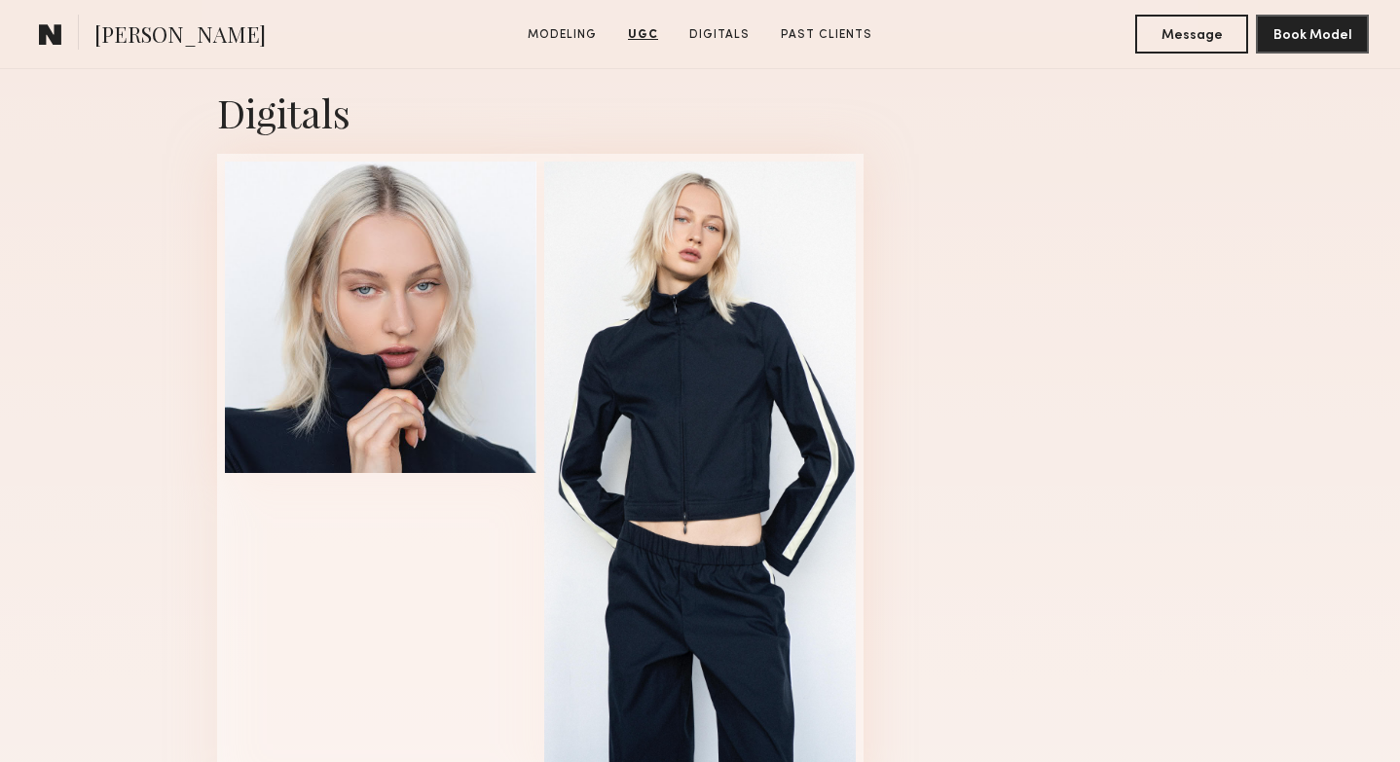
scroll to position [4679, 0]
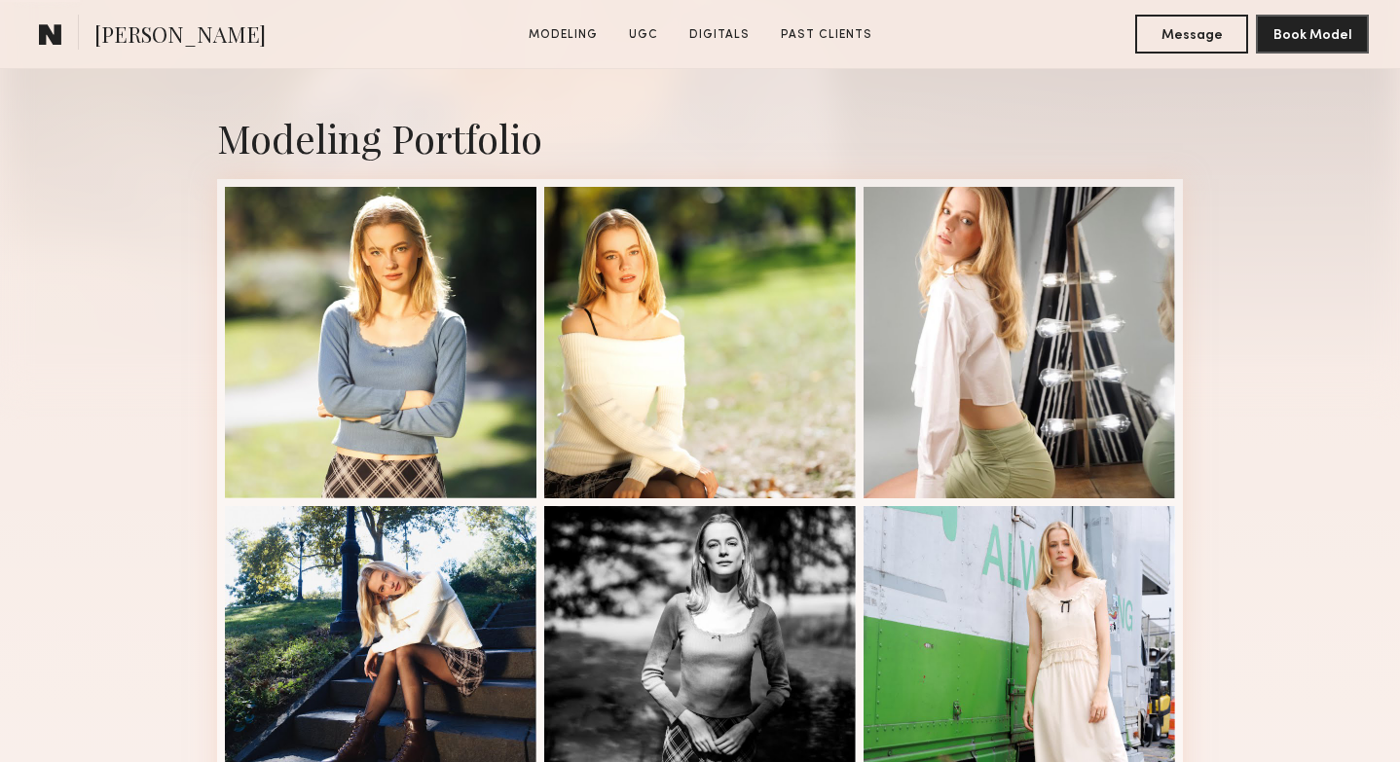
scroll to position [531, 0]
